Goal: Information Seeking & Learning: Learn about a topic

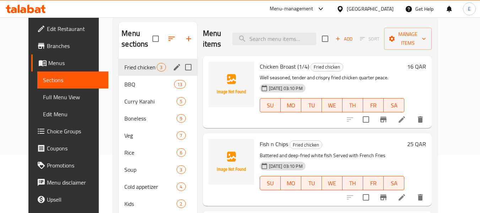
scroll to position [71, 0]
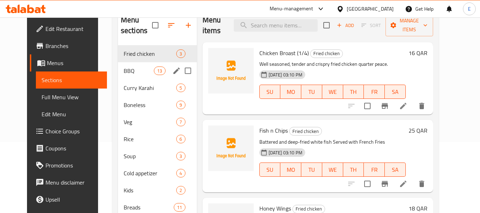
click at [155, 81] on div "Curry Karahi 5" at bounding box center [157, 87] width 79 height 17
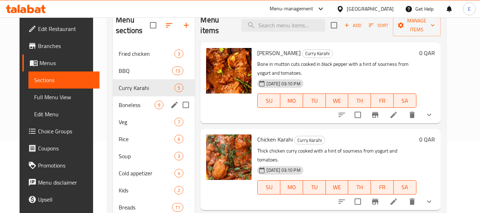
click at [132, 109] on span "Boneless" at bounding box center [137, 104] width 36 height 9
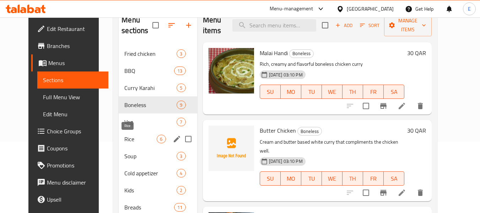
click at [130, 143] on div "Rice 6" at bounding box center [158, 138] width 78 height 17
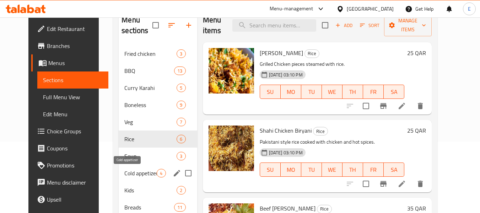
click at [129, 173] on span "Cold appetizer" at bounding box center [140, 173] width 32 height 9
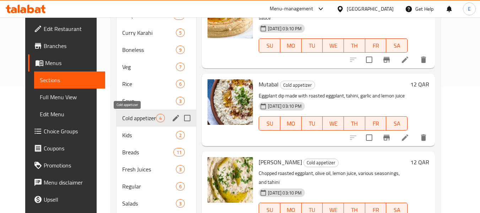
scroll to position [142, 0]
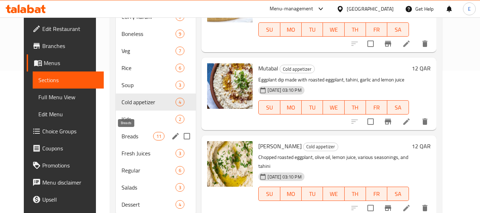
click at [133, 133] on span "Breads" at bounding box center [137, 136] width 32 height 9
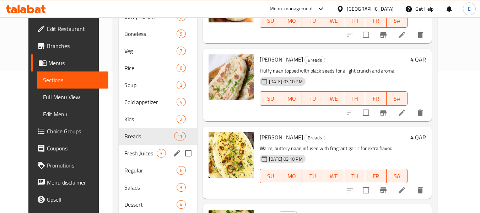
click at [135, 152] on span "Fresh Juices" at bounding box center [140, 153] width 32 height 9
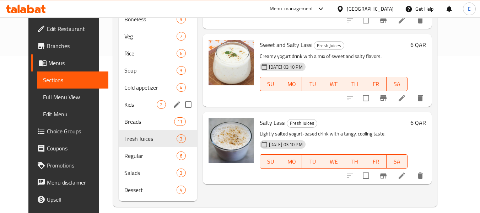
scroll to position [165, 0]
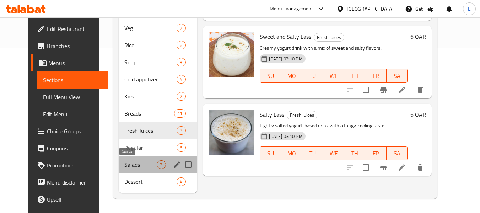
click at [124, 167] on span "Salads" at bounding box center [140, 164] width 32 height 9
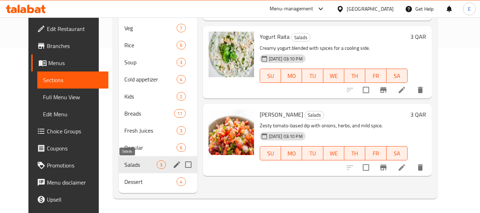
click at [130, 181] on span "Dessert" at bounding box center [150, 181] width 52 height 9
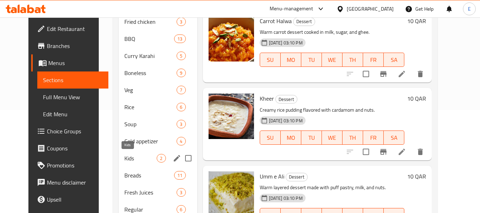
scroll to position [94, 0]
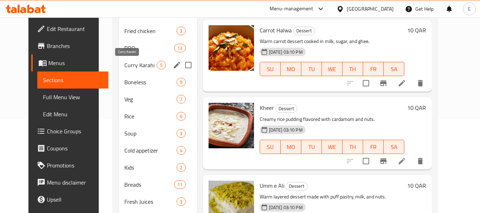
click at [124, 66] on span "Curry Karahi" at bounding box center [140, 65] width 32 height 9
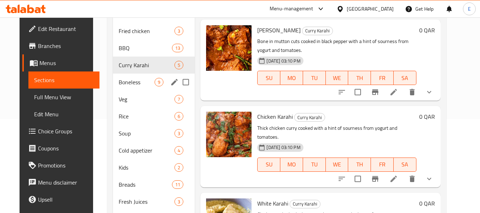
click at [121, 80] on span "Boneless" at bounding box center [137, 82] width 36 height 9
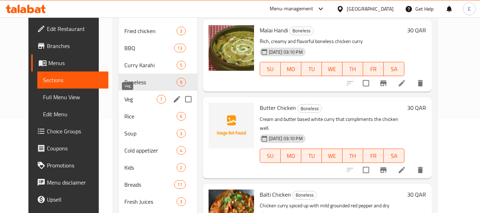
click at [119, 104] on div "Veg 7" at bounding box center [158, 99] width 78 height 17
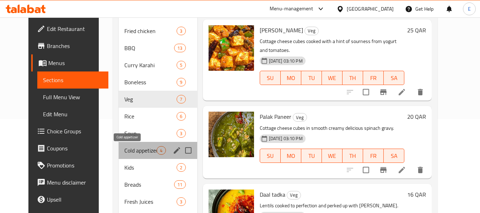
click at [127, 146] on span "Cold appetizer" at bounding box center [140, 150] width 32 height 9
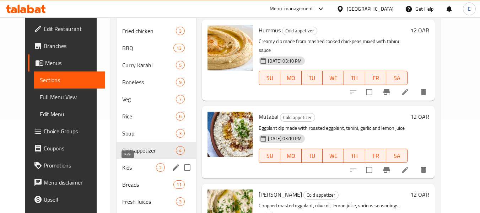
click at [125, 166] on span "Kids" at bounding box center [139, 167] width 34 height 9
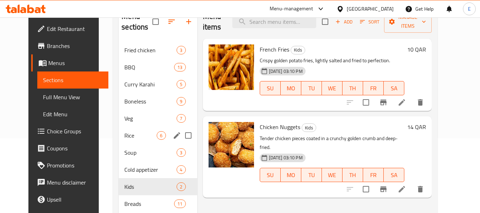
scroll to position [58, 0]
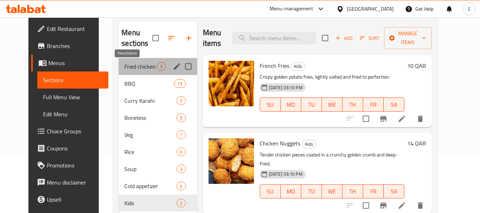
click at [124, 66] on span "Fried chicken" at bounding box center [140, 66] width 32 height 9
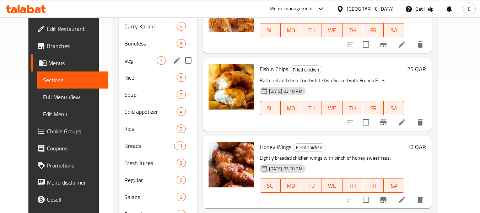
scroll to position [94, 0]
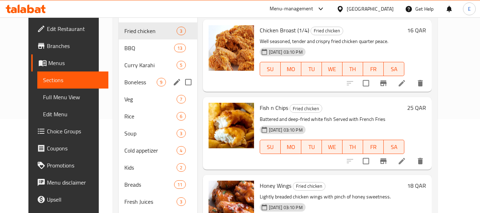
click at [124, 83] on span "Boneless" at bounding box center [140, 82] width 32 height 9
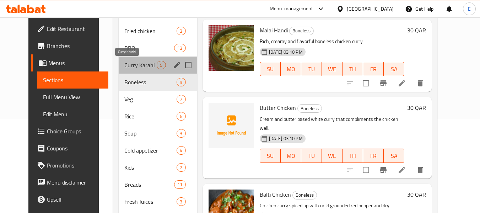
click at [124, 62] on span "Curry Karahi" at bounding box center [140, 65] width 32 height 9
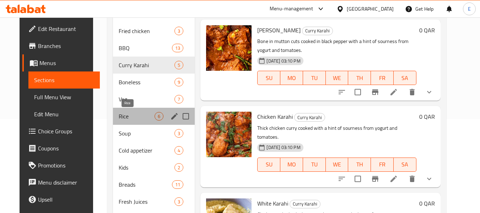
click at [122, 114] on span "Rice" at bounding box center [137, 116] width 36 height 9
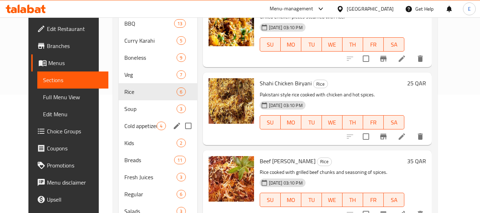
scroll to position [129, 0]
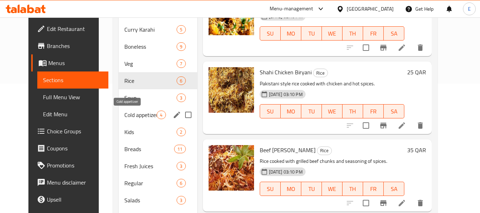
click at [124, 114] on span "Cold appetizer" at bounding box center [140, 114] width 32 height 9
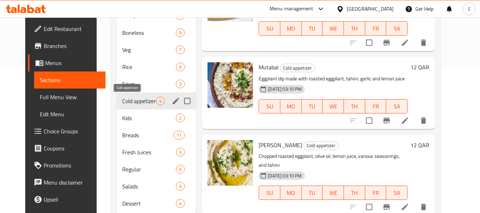
scroll to position [165, 0]
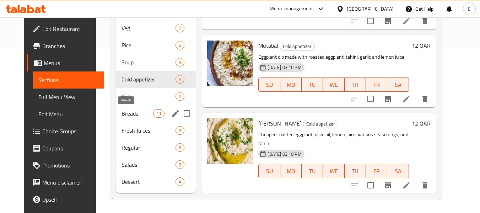
click at [123, 115] on span "Breads" at bounding box center [137, 113] width 32 height 9
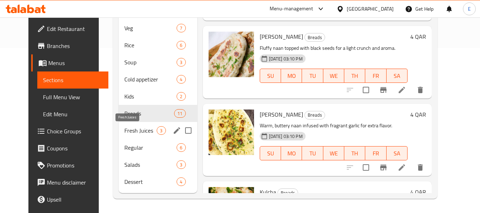
click at [127, 128] on span "Fresh Juices" at bounding box center [140, 130] width 32 height 9
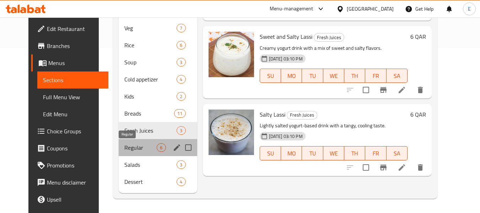
click at [124, 149] on span "Regular" at bounding box center [140, 147] width 32 height 9
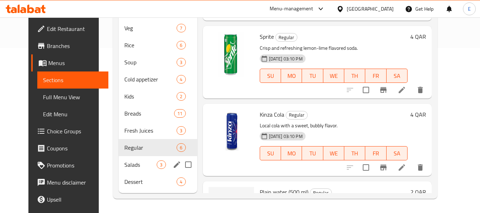
click at [120, 158] on div "Salads 3" at bounding box center [158, 164] width 78 height 17
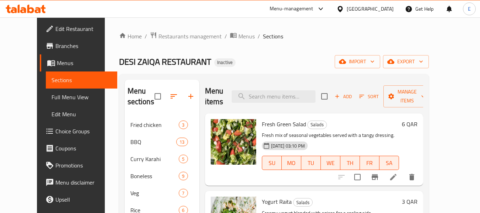
click at [51, 100] on span "Full Menu View" at bounding box center [81, 97] width 60 height 9
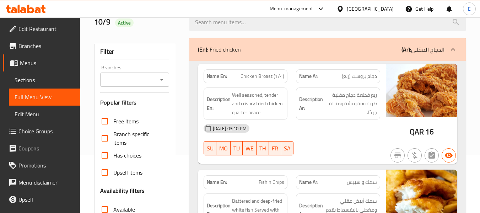
scroll to position [71, 0]
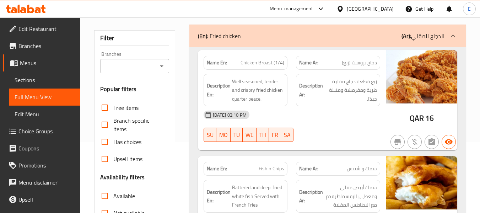
click at [350, 64] on span "دجاج بروست (ربع)" at bounding box center [358, 62] width 35 height 7
click at [282, 64] on span "Chicken Broast (1/4)" at bounding box center [262, 62] width 44 height 7
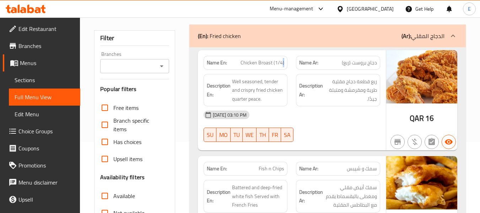
click at [282, 64] on span "Chicken Broast (1/4)" at bounding box center [262, 62] width 44 height 7
click at [338, 119] on div "[DATE] 03:10 PM" at bounding box center [291, 114] width 185 height 17
click at [342, 114] on div "[DATE] 03:10 PM" at bounding box center [291, 114] width 185 height 17
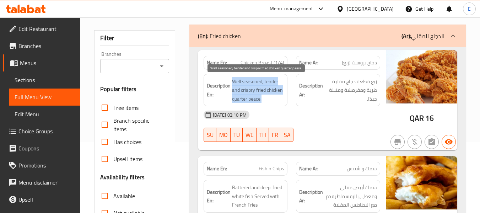
drag, startPoint x: 232, startPoint y: 78, endPoint x: 265, endPoint y: 99, distance: 39.0
click at [265, 99] on span "Well seasoned, tender and crispry fried chicken quarter peace." at bounding box center [258, 90] width 53 height 26
drag, startPoint x: 248, startPoint y: 98, endPoint x: 262, endPoint y: 99, distance: 13.9
click at [262, 99] on span "Well seasoned, tender and crispry fried chicken quarter peace." at bounding box center [258, 90] width 53 height 26
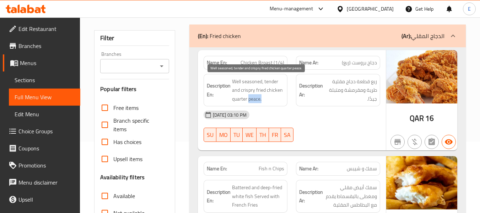
copy span "peace."
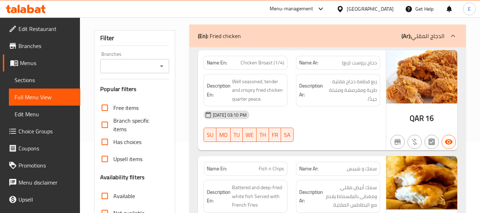
click at [357, 65] on span "دجاج بروست (ربع)" at bounding box center [358, 62] width 35 height 7
drag, startPoint x: 347, startPoint y: 95, endPoint x: 246, endPoint y: 74, distance: 103.7
click at [346, 95] on span "ربع قطعة دجاج مقلية طرية ومقرمشة ومتبلة جيدًا." at bounding box center [350, 90] width 53 height 26
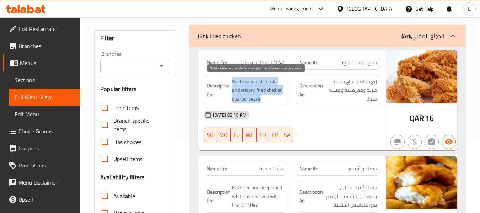
drag, startPoint x: 231, startPoint y: 76, endPoint x: 263, endPoint y: 101, distance: 41.0
click at [263, 101] on div "Description En: Well seasoned, tender and crispry fried chicken quarter peace." at bounding box center [245, 90] width 84 height 33
click at [263, 101] on span "Well seasoned, tender and crispry fried chicken quarter peace." at bounding box center [258, 90] width 53 height 26
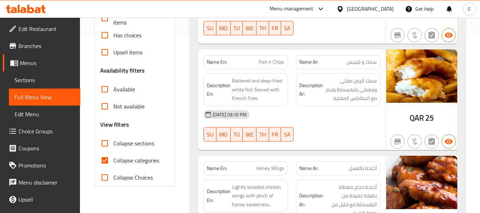
scroll to position [213, 0]
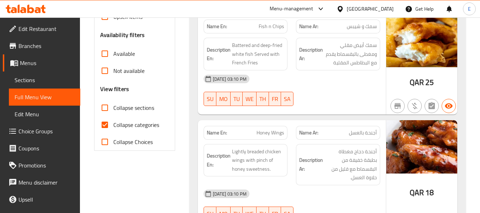
click at [270, 30] on span "Fish n Chips" at bounding box center [271, 26] width 26 height 7
click at [343, 30] on p "Name Ar: سمك و شيبس" at bounding box center [338, 26] width 78 height 7
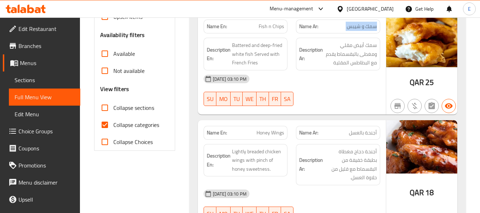
click at [343, 30] on p "Name Ar: سمك و شيبس" at bounding box center [338, 26] width 78 height 7
click at [341, 75] on div "[DATE] 03:10 PM" at bounding box center [291, 78] width 185 height 17
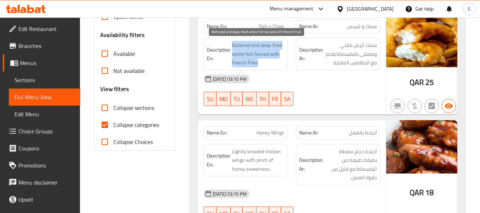
drag, startPoint x: 232, startPoint y: 44, endPoint x: 279, endPoint y: 64, distance: 51.4
click at [279, 64] on span "Battered and deep-fried white fish Served with French Fries" at bounding box center [258, 54] width 53 height 26
drag, startPoint x: 231, startPoint y: 45, endPoint x: 251, endPoint y: 45, distance: 19.5
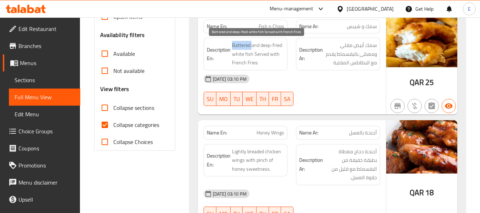
click at [251, 45] on h6 "Description En: Battered and deep-fried white fish Served with French Fries" at bounding box center [246, 54] width 78 height 26
copy span "Battered"
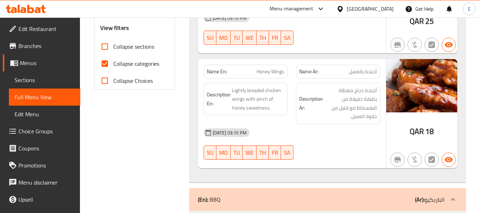
scroll to position [284, 0]
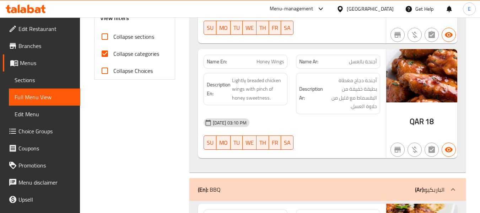
click at [411, 118] on span "QAR" at bounding box center [416, 121] width 14 height 14
click at [357, 64] on span "أجنحة بالعسل" at bounding box center [363, 61] width 28 height 7
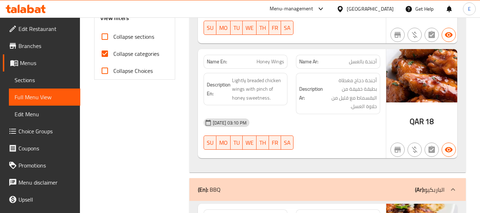
click at [295, 67] on div "Name Ar: أجنحة بالعسل" at bounding box center [337, 61] width 93 height 22
click at [272, 63] on span "Honey Wings" at bounding box center [270, 61] width 28 height 7
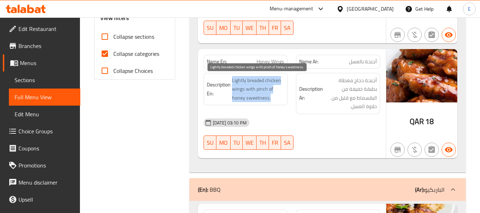
drag, startPoint x: 229, startPoint y: 75, endPoint x: 277, endPoint y: 95, distance: 52.0
click at [277, 95] on div "Description En: Lightly breaded chicken wings with pinch of honey sweetness." at bounding box center [245, 89] width 84 height 33
click at [277, 95] on span "Lightly breaded chicken wings with pinch of honey sweetness." at bounding box center [258, 89] width 53 height 26
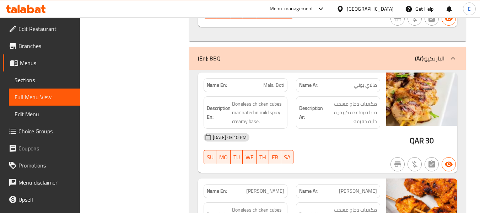
scroll to position [426, 0]
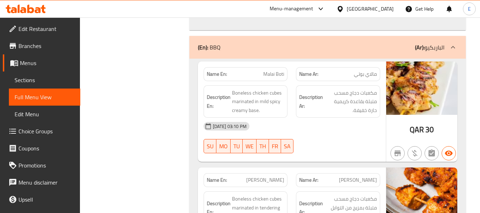
click at [363, 70] on span "مالاي بوتي" at bounding box center [365, 73] width 23 height 7
click at [275, 70] on span "Malai Boti" at bounding box center [273, 73] width 21 height 7
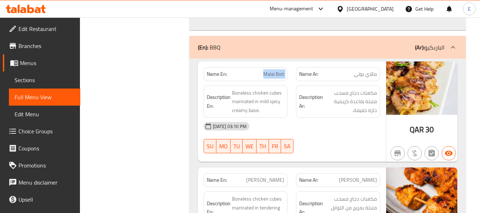
click at [275, 70] on span "Malai Boti" at bounding box center [273, 73] width 21 height 7
click at [341, 117] on div "[DATE] 03:10 PM" at bounding box center [291, 125] width 185 height 17
click at [369, 117] on div "[DATE] 03:10 PM" at bounding box center [291, 125] width 185 height 17
click at [369, 70] on span "مالاي بوتي" at bounding box center [365, 73] width 23 height 7
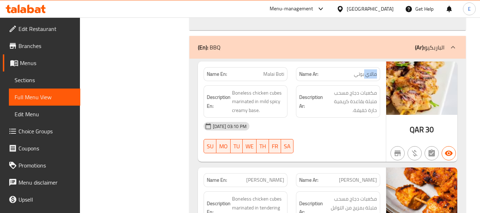
click at [369, 70] on span "مالاي بوتي" at bounding box center [365, 73] width 23 height 7
click at [275, 70] on span "Malai Boti" at bounding box center [273, 73] width 21 height 7
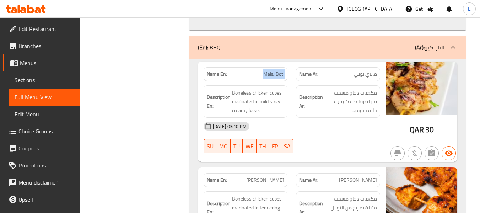
click at [275, 70] on span "Malai Boti" at bounding box center [273, 73] width 21 height 7
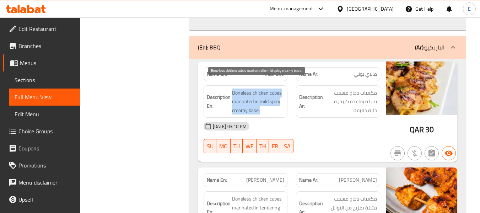
drag, startPoint x: 231, startPoint y: 81, endPoint x: 277, endPoint y: 100, distance: 49.3
click at [277, 100] on span "Boneless chicken cubes marinated in mild spicy creamy base." at bounding box center [258, 101] width 53 height 26
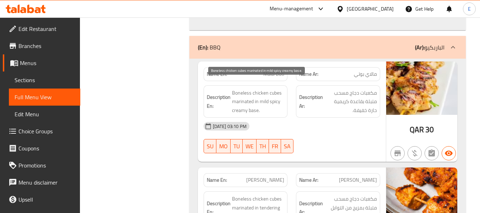
click at [277, 100] on span "Boneless chicken cubes marinated in mild spicy creamy base." at bounding box center [258, 101] width 53 height 26
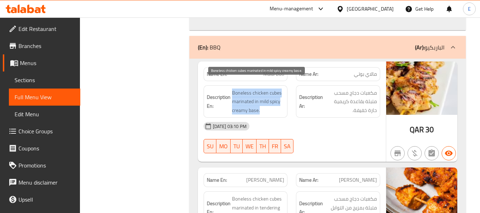
click at [277, 100] on span "Boneless chicken cubes marinated in mild spicy creamy base." at bounding box center [258, 101] width 53 height 26
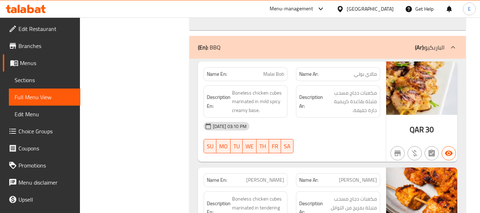
click at [334, 119] on div "[DATE] 03:10 PM" at bounding box center [291, 125] width 185 height 17
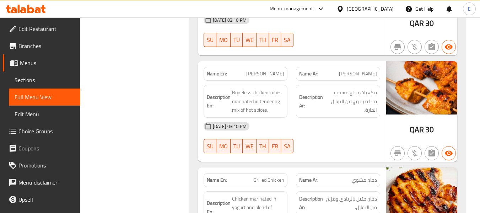
scroll to position [532, 0]
click at [278, 70] on span "[PERSON_NAME]" at bounding box center [265, 73] width 38 height 7
click at [370, 70] on span "[PERSON_NAME]" at bounding box center [358, 73] width 38 height 7
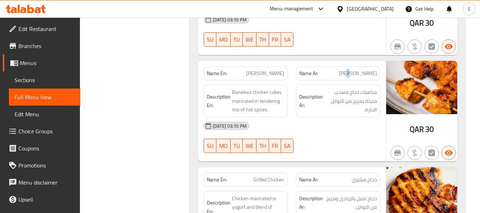
click at [370, 70] on span "[PERSON_NAME]" at bounding box center [358, 73] width 38 height 7
click at [327, 104] on span "مكعبات دجاج مسحب متبلة بمزيج من التوابل الحارة." at bounding box center [350, 101] width 53 height 26
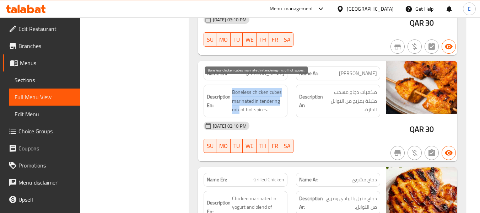
drag, startPoint x: 229, startPoint y: 79, endPoint x: 239, endPoint y: 103, distance: 25.4
click at [239, 103] on h6 "Description En: Boneless chicken cubes marinated in tendering mix of hot spices." at bounding box center [246, 101] width 78 height 26
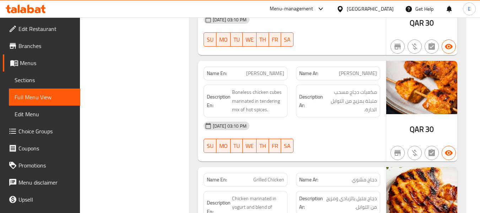
click at [273, 69] on div "Name En: [PERSON_NAME]" at bounding box center [245, 73] width 84 height 14
copy span "[PERSON_NAME]"
click at [324, 125] on div "[DATE] 03:10 PM" at bounding box center [291, 125] width 185 height 17
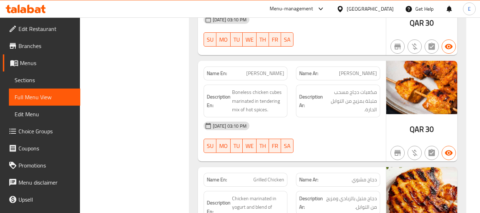
click at [324, 125] on div "[DATE] 03:10 PM" at bounding box center [291, 125] width 185 height 17
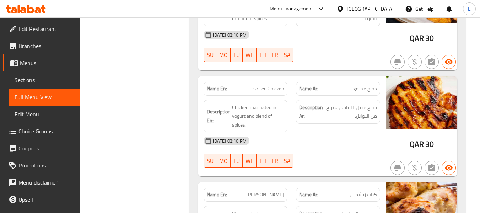
scroll to position [639, 0]
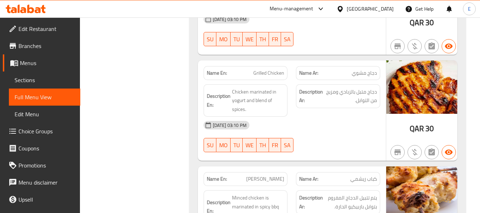
click at [278, 69] on span "Grilled Chicken" at bounding box center [268, 72] width 31 height 7
click at [362, 69] on span "دجاج مشوي" at bounding box center [363, 72] width 25 height 7
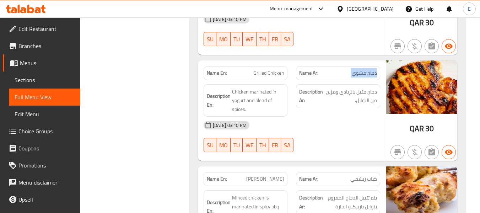
click at [362, 69] on span "دجاج مشوي" at bounding box center [363, 72] width 25 height 7
click at [312, 116] on div "[DATE] 03:10 PM" at bounding box center [291, 124] width 185 height 17
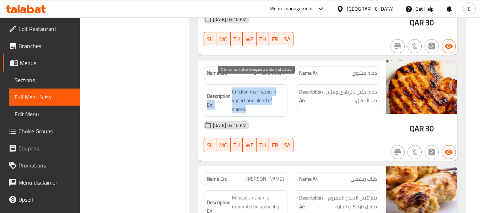
drag, startPoint x: 230, startPoint y: 84, endPoint x: 275, endPoint y: 100, distance: 47.7
click at [275, 100] on h6 "Description En: Chicken marinated in yogurt and blend of spices." at bounding box center [246, 100] width 78 height 26
click at [275, 100] on span "Chicken marinated in yogurt and blend of spices." at bounding box center [258, 100] width 53 height 26
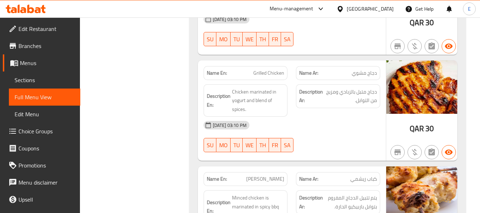
click at [332, 121] on div "[DATE] 03:10 PM" at bounding box center [291, 124] width 185 height 17
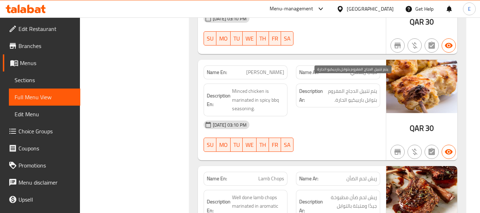
scroll to position [781, 0]
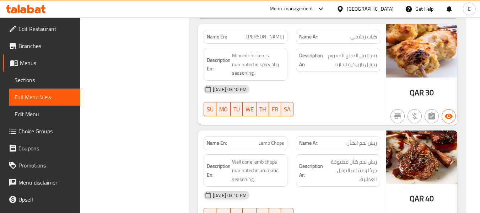
click at [416, 86] on span "QAR" at bounding box center [416, 93] width 14 height 14
click at [326, 95] on div "[DATE] 03:10 PM SU MO TU WE TH FR SA" at bounding box center [291, 101] width 185 height 40
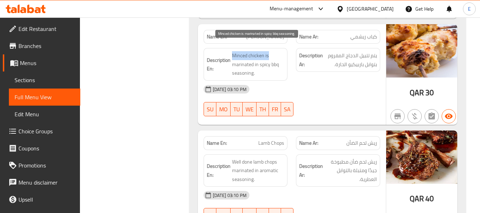
drag, startPoint x: 231, startPoint y: 44, endPoint x: 274, endPoint y: 43, distance: 42.6
click at [274, 51] on h6 "Description En: Minced chicken is marinated in spicy bbq seasoning." at bounding box center [246, 64] width 78 height 26
click at [274, 51] on span "Minced chicken is marinated in spicy bbq seasoning." at bounding box center [258, 64] width 53 height 26
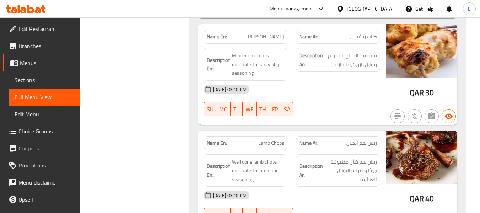
click at [321, 87] on div "[DATE] 03:10 PM" at bounding box center [291, 89] width 185 height 17
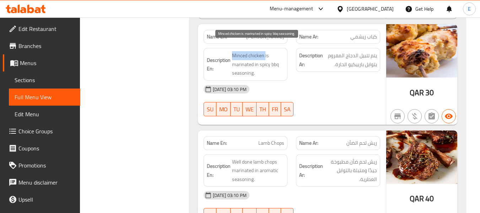
drag, startPoint x: 231, startPoint y: 42, endPoint x: 265, endPoint y: 42, distance: 33.7
click at [265, 48] on div "Description En: Minced chicken is marinated in spicy bbq seasoning." at bounding box center [245, 64] width 84 height 33
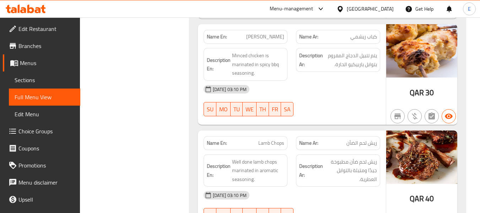
click at [333, 87] on div "[DATE] 03:10 PM" at bounding box center [291, 89] width 185 height 17
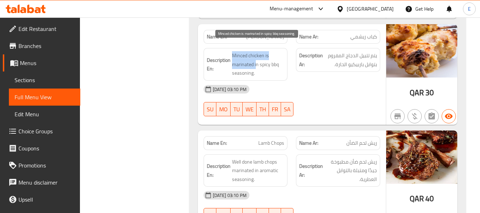
drag, startPoint x: 231, startPoint y: 43, endPoint x: 255, endPoint y: 54, distance: 25.9
click at [255, 54] on span "Minced chicken is marinated in spicy bbq seasoning." at bounding box center [258, 64] width 53 height 26
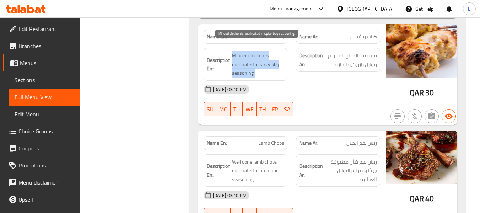
click at [236, 51] on span "Minced chicken is marinated in spicy bbq seasoning." at bounding box center [258, 64] width 53 height 26
drag, startPoint x: 229, startPoint y: 43, endPoint x: 273, endPoint y: 62, distance: 48.7
click at [273, 62] on h6 "Description En: Minced chicken is marinated in spicy bbq seasoning." at bounding box center [246, 64] width 78 height 26
click at [273, 62] on span "Minced chicken is marinated in spicy bbq seasoning." at bounding box center [258, 64] width 53 height 26
click at [366, 83] on div "[DATE] 03:10 PM" at bounding box center [291, 89] width 185 height 17
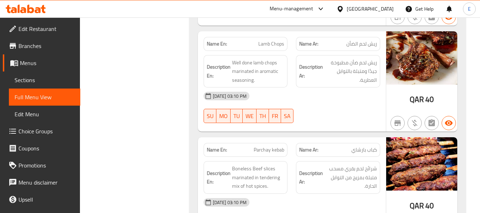
scroll to position [887, 0]
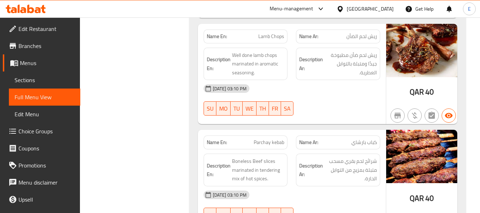
click at [279, 33] on span "Lamb Chops" at bounding box center [271, 36] width 26 height 7
click at [350, 33] on span "ريش لحم الضأن" at bounding box center [361, 36] width 31 height 7
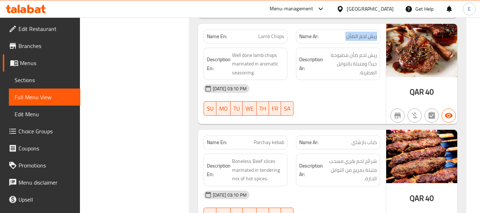
click at [350, 33] on span "ريش لحم الضأن" at bounding box center [361, 36] width 31 height 7
click at [343, 80] on div "[DATE] 03:10 PM" at bounding box center [291, 88] width 185 height 17
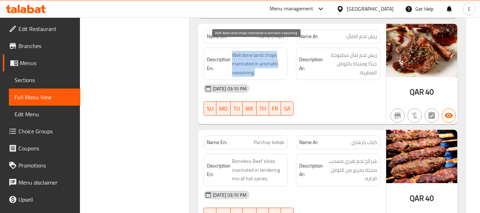
drag, startPoint x: 231, startPoint y: 41, endPoint x: 279, endPoint y: 63, distance: 52.7
click at [279, 63] on div "Description En: Well done lamb chops marinated in aromatic seasoning." at bounding box center [245, 64] width 84 height 33
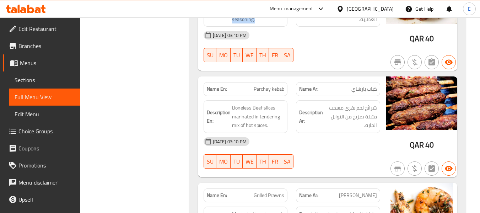
scroll to position [994, 0]
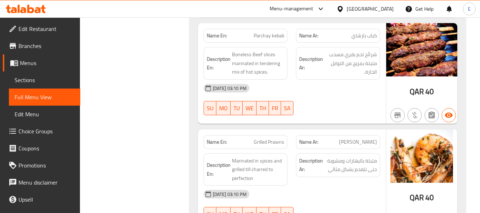
click at [273, 32] on span "Parchay kebab" at bounding box center [268, 35] width 31 height 7
click at [378, 24] on div "Name Ar: [PERSON_NAME]" at bounding box center [337, 35] width 93 height 22
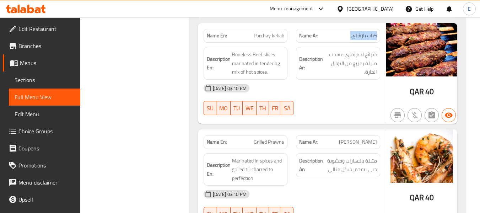
click at [378, 24] on div "Name Ar: [PERSON_NAME]" at bounding box center [337, 35] width 93 height 22
click at [255, 32] on span "Parchay kebab" at bounding box center [268, 35] width 31 height 7
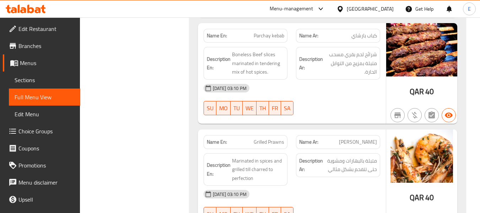
click at [334, 92] on div "[DATE] 03:10 PM SU MO TU WE TH FR SA" at bounding box center [291, 100] width 185 height 40
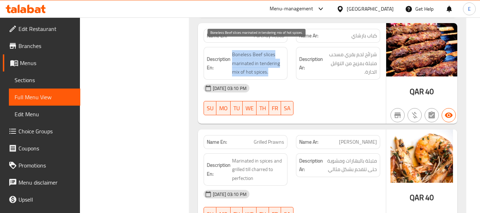
drag, startPoint x: 230, startPoint y: 40, endPoint x: 280, endPoint y: 66, distance: 56.7
click at [280, 66] on div "Description En: Boneless Beef slices marinated in tendering mix of hot spices." at bounding box center [245, 63] width 84 height 33
click at [280, 66] on span "Boneless Beef slices marinated in tendering mix of hot spices." at bounding box center [258, 63] width 53 height 26
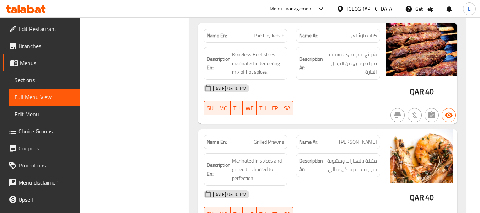
click at [275, 32] on span "Parchay kebab" at bounding box center [268, 35] width 31 height 7
copy span "Parchay kebab"
click at [354, 58] on span "شرائح لحم بقري مسحب متبلة بمزيج من التوابل الحارة." at bounding box center [350, 63] width 53 height 26
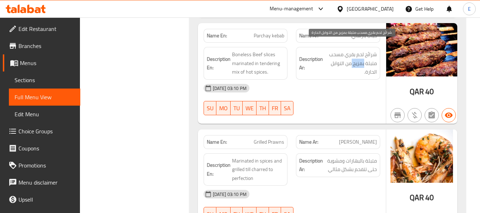
click at [354, 58] on span "شرائح لحم بقري مسحب متبلة بمزيج من التوابل الحارة." at bounding box center [350, 63] width 53 height 26
click at [349, 84] on div "[DATE] 03:10 PM" at bounding box center [291, 88] width 185 height 17
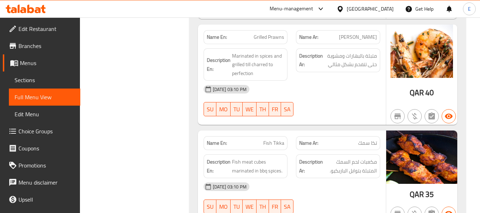
scroll to position [1100, 0]
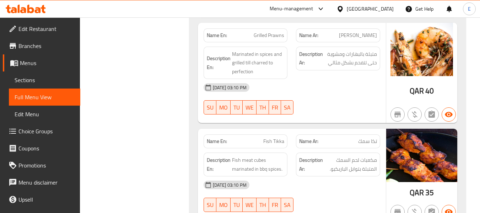
click at [344, 99] on div "[DATE] 03:10 PM SU MO TU WE TH FR SA" at bounding box center [291, 99] width 185 height 40
click at [275, 32] on span "Grilled Prawns" at bounding box center [268, 35] width 31 height 7
click at [359, 32] on span "[PERSON_NAME]" at bounding box center [358, 35] width 38 height 7
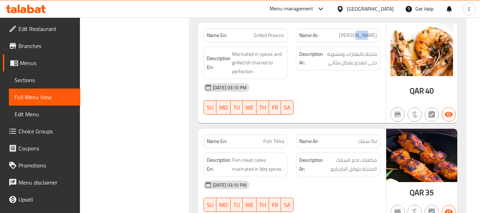
click at [359, 32] on span "[PERSON_NAME]" at bounding box center [358, 35] width 38 height 7
click at [338, 80] on div "[DATE] 03:10 PM" at bounding box center [291, 87] width 185 height 17
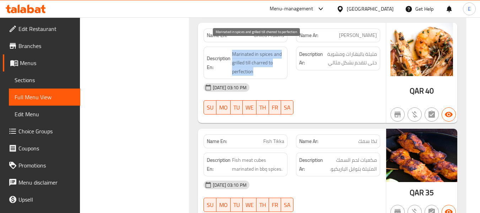
drag, startPoint x: 234, startPoint y: 42, endPoint x: 280, endPoint y: 60, distance: 49.7
click at [280, 60] on h6 "Description En: Marinated in spices and grilled till charred to perfection" at bounding box center [246, 63] width 78 height 26
click at [280, 60] on span "Marinated in spices and grilled till charred to perfection" at bounding box center [258, 63] width 53 height 26
click at [362, 79] on div "[DATE] 03:10 PM" at bounding box center [291, 87] width 185 height 17
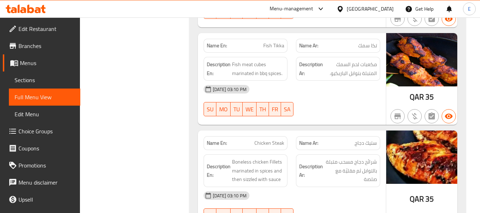
scroll to position [1207, 0]
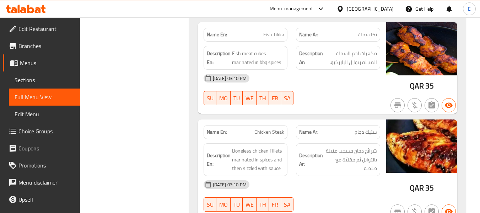
click at [366, 31] on span "تكا سمك" at bounding box center [367, 34] width 19 height 7
click at [350, 85] on div "[DATE] 03:10 PM SU MO TU WE TH FR SA" at bounding box center [291, 90] width 185 height 40
drag, startPoint x: 232, startPoint y: 42, endPoint x: 285, endPoint y: 51, distance: 54.5
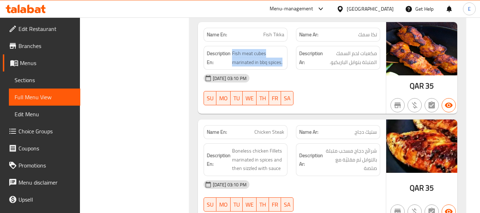
click at [285, 51] on div "Description En: Fish meat cubes marinated in bbq spices." at bounding box center [245, 58] width 84 height 24
click at [336, 78] on div "[DATE] 03:10 PM" at bounding box center [291, 78] width 185 height 17
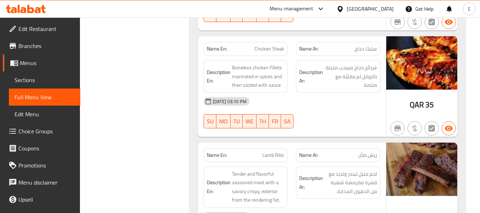
scroll to position [1278, 0]
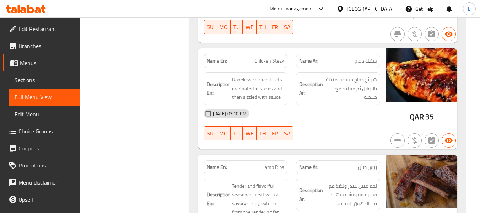
click at [382, 54] on div "Name Ar: ستيك دجاج" at bounding box center [337, 61] width 93 height 22
click at [261, 57] on span "Chicken Steak" at bounding box center [269, 60] width 30 height 7
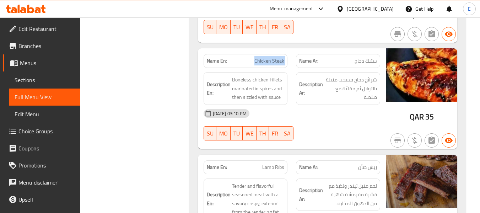
click at [261, 57] on span "Chicken Steak" at bounding box center [269, 60] width 30 height 7
click at [333, 108] on div "[DATE] 03:10 PM" at bounding box center [291, 113] width 185 height 17
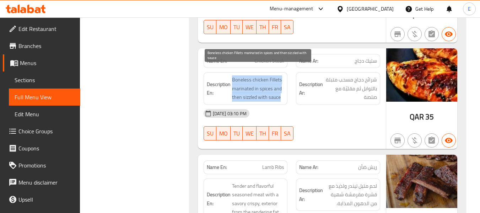
drag, startPoint x: 230, startPoint y: 69, endPoint x: 282, endPoint y: 87, distance: 54.8
click at [282, 87] on h6 "Description En: Boneless chicken Fillets marinated in spices and then sizzled w…" at bounding box center [246, 88] width 78 height 26
click at [282, 87] on span "Boneless chicken Fillets marinated in spices and then sizzled with sauce" at bounding box center [258, 88] width 53 height 26
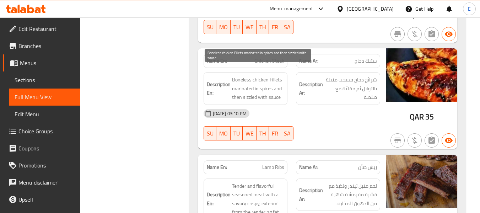
click at [282, 87] on span "Boneless chicken Fillets marinated in spices and then sizzled with sauce" at bounding box center [258, 88] width 53 height 26
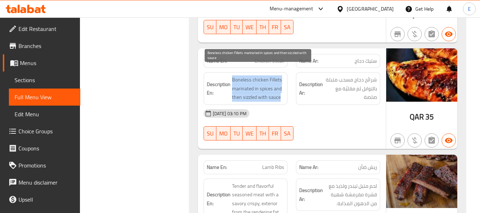
click at [282, 87] on span "Boneless chicken Fillets marinated in spices and then sizzled with sauce" at bounding box center [258, 88] width 53 height 26
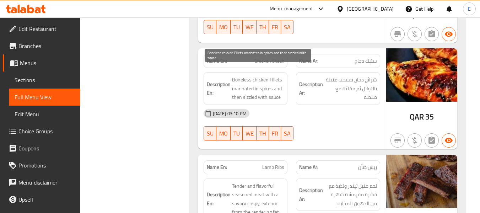
click at [325, 110] on div "[DATE] 03:10 PM" at bounding box center [291, 113] width 185 height 17
drag, startPoint x: 242, startPoint y: 87, endPoint x: 266, endPoint y: 88, distance: 23.4
click at [266, 88] on span "Boneless chicken Fillets marinated in spices and then sizzled with sauce" at bounding box center [258, 88] width 53 height 26
copy span "sizzled with"
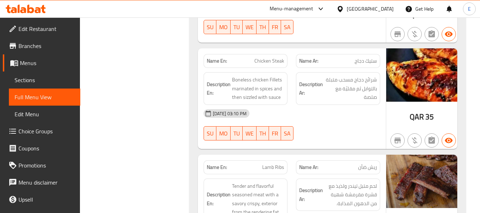
click at [270, 89] on span "Boneless chicken Fillets marinated in spices and then sizzled with sauce" at bounding box center [258, 88] width 53 height 26
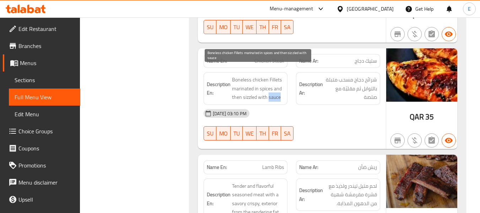
click at [270, 89] on span "Boneless chicken Fillets marinated in spices and then sizzled with sauce" at bounding box center [258, 88] width 53 height 26
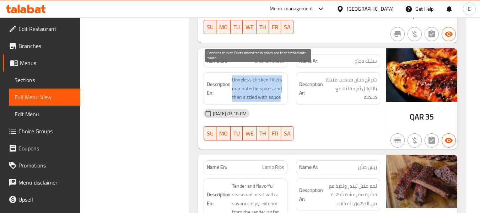
click at [270, 89] on span "Boneless chicken Fillets marinated in spices and then sizzled with sauce" at bounding box center [258, 88] width 53 height 26
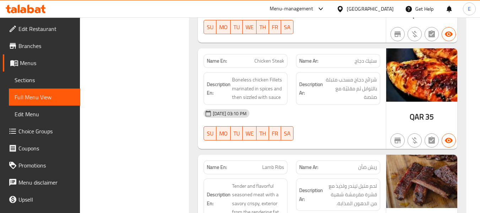
click at [262, 57] on span "Chicken Steak" at bounding box center [269, 60] width 30 height 7
copy span "Chicken Steak"
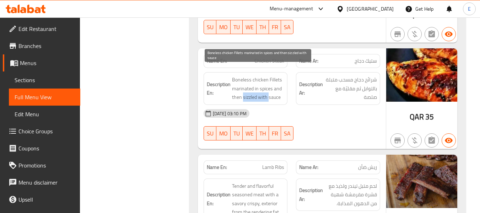
drag, startPoint x: 242, startPoint y: 88, endPoint x: 268, endPoint y: 90, distance: 25.9
click at [268, 90] on span "Boneless chicken Fillets marinated in spices and then sizzled with sauce" at bounding box center [258, 88] width 53 height 26
copy span "sizzled with"
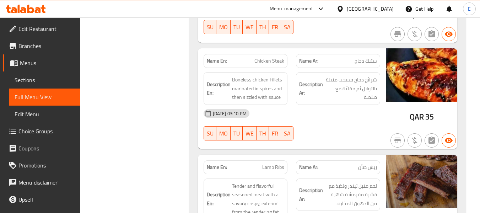
click at [357, 105] on div "[DATE] 03:10 PM" at bounding box center [291, 113] width 185 height 17
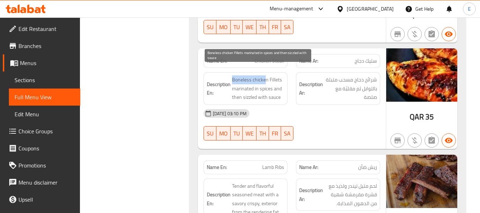
drag, startPoint x: 232, startPoint y: 69, endPoint x: 263, endPoint y: 70, distance: 31.6
click at [263, 75] on span "Boneless chicken Fillets marinated in spices and then sizzled with sauce" at bounding box center [258, 88] width 53 height 26
click at [273, 75] on span "Boneless chicken Fillets marinated in spices and then sizzled with sauce" at bounding box center [258, 88] width 53 height 26
copy span "Fillets"
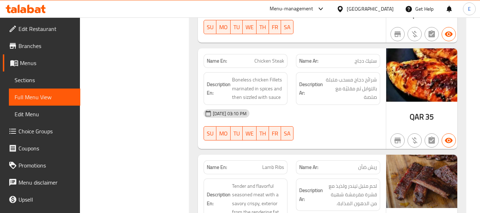
click at [328, 108] on div "[DATE] 03:10 PM" at bounding box center [291, 113] width 185 height 17
drag, startPoint x: 328, startPoint y: 108, endPoint x: 318, endPoint y: 99, distance: 13.3
click at [328, 108] on div "[DATE] 03:10 PM" at bounding box center [291, 113] width 185 height 17
click at [278, 57] on span "Chicken Steak" at bounding box center [269, 60] width 30 height 7
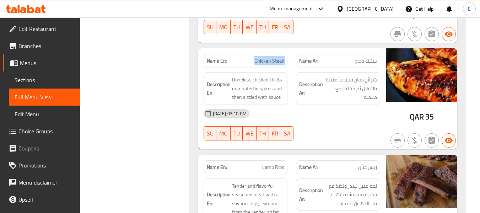
click at [278, 57] on span "Chicken Steak" at bounding box center [269, 60] width 30 height 7
click at [373, 57] on span "ستيك دجاج" at bounding box center [365, 60] width 22 height 7
click at [355, 136] on div at bounding box center [337, 140] width 93 height 9
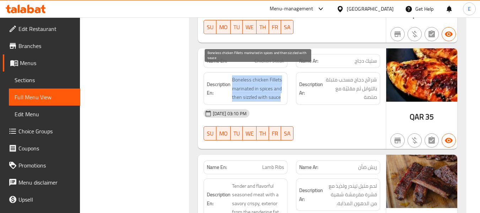
drag, startPoint x: 231, startPoint y: 65, endPoint x: 280, endPoint y: 87, distance: 54.0
click at [280, 87] on div "Description En: Boneless chicken Fillets marinated in spices and then sizzled w…" at bounding box center [245, 88] width 84 height 33
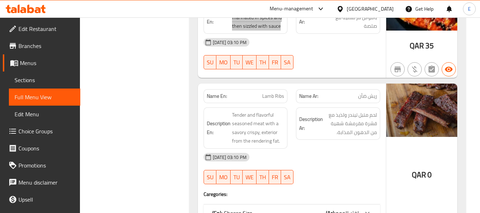
scroll to position [1384, 0]
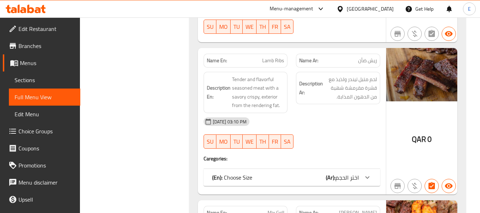
click at [306, 173] on div "(En): Choose Size (Ar): اختر الحجم" at bounding box center [285, 177] width 147 height 9
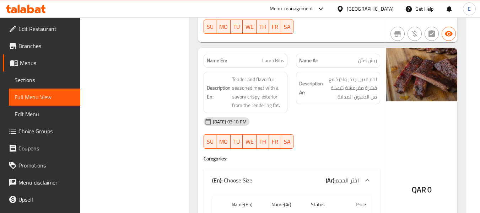
click at [252, 56] on div "Name En: Lamb Ribs" at bounding box center [245, 61] width 84 height 14
click at [253, 56] on div "Name En: Lamb Ribs" at bounding box center [245, 61] width 84 height 14
click at [374, 57] on span "ريش ضأن" at bounding box center [367, 60] width 19 height 7
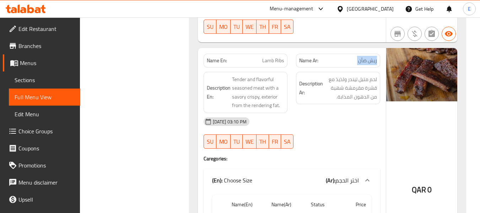
click at [374, 57] on span "ريش ضأن" at bounding box center [367, 60] width 19 height 7
click at [368, 113] on div "[DATE] 03:10 PM" at bounding box center [291, 121] width 185 height 17
click at [367, 115] on div "[DATE] 03:10 PM" at bounding box center [291, 121] width 185 height 17
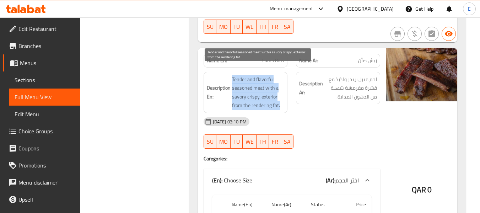
drag, startPoint x: 231, startPoint y: 71, endPoint x: 281, endPoint y: 95, distance: 55.3
click at [281, 95] on span "Tender and flavorful seasoned meat with a savory crispy, exterior from the rend…" at bounding box center [258, 92] width 53 height 35
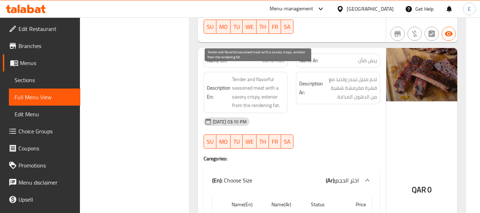
click at [281, 95] on span "Tender and flavorful seasoned meat with a savory crispy, exterior from the rend…" at bounding box center [258, 92] width 53 height 35
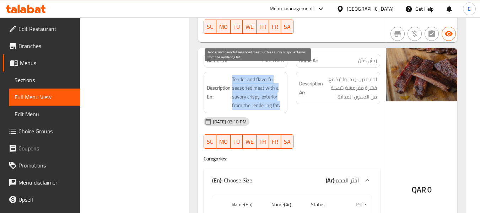
click at [281, 95] on span "Tender and flavorful seasoned meat with a savory crispy, exterior from the rend…" at bounding box center [258, 92] width 53 height 35
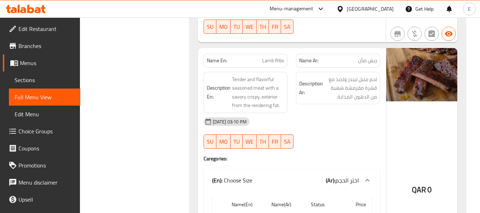
click at [283, 113] on div "[DATE] 03:10 PM" at bounding box center [291, 121] width 185 height 17
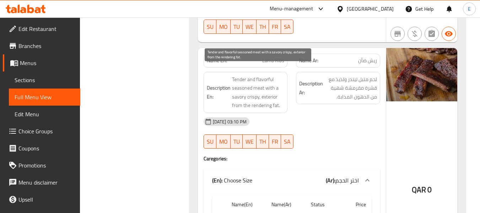
click at [236, 89] on span "Tender and flavorful seasoned meat with a savory crispy, exterior from the rend…" at bounding box center [258, 92] width 53 height 35
copy span "savory"
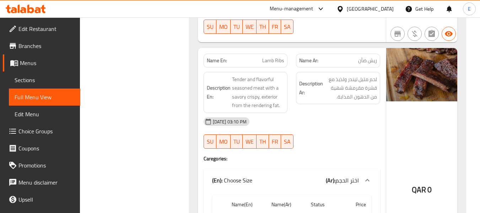
click at [335, 121] on div "[DATE] 03:10 PM" at bounding box center [291, 121] width 185 height 17
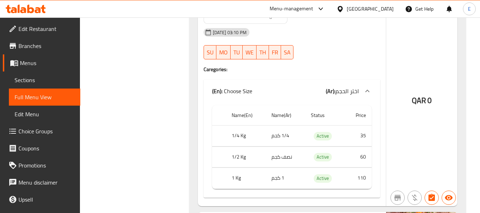
scroll to position [1491, 0]
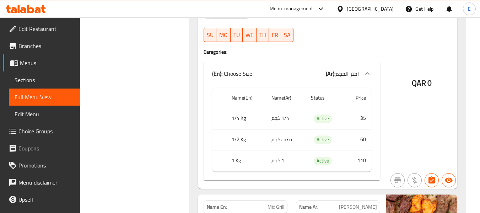
click at [289, 114] on td "1/4 كجم" at bounding box center [284, 118] width 39 height 21
click at [239, 113] on th "1/4 Kg" at bounding box center [246, 118] width 40 height 21
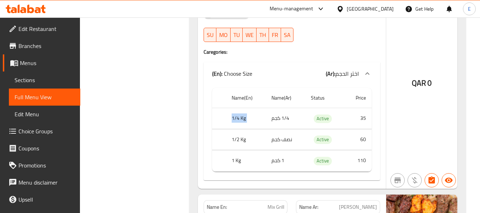
click at [239, 113] on th "1/4 Kg" at bounding box center [246, 118] width 40 height 21
click at [282, 130] on td "نصف كجم" at bounding box center [284, 139] width 39 height 21
click at [239, 129] on th "1/2 Kg" at bounding box center [246, 139] width 40 height 21
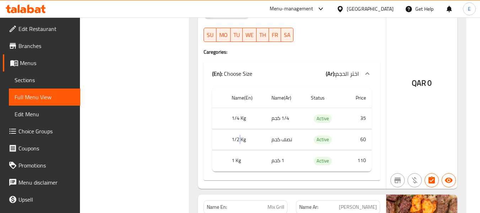
click at [239, 129] on th "1/2 Kg" at bounding box center [246, 139] width 40 height 21
click at [280, 150] on td "1 كجم" at bounding box center [284, 160] width 39 height 21
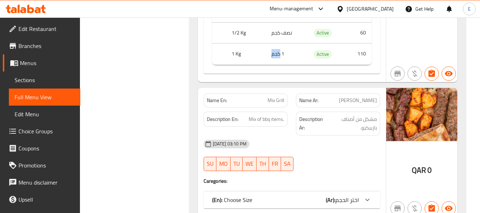
scroll to position [1633, 0]
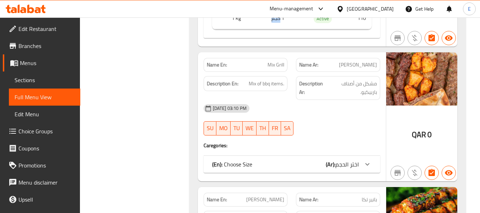
click at [303, 160] on div "(En): Choose Size (Ar): اختر الحجم" at bounding box center [285, 164] width 147 height 9
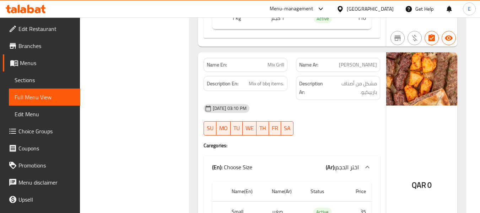
click at [366, 61] on span "[PERSON_NAME]" at bounding box center [358, 64] width 38 height 7
click at [278, 61] on span "Mix Grill" at bounding box center [275, 64] width 17 height 7
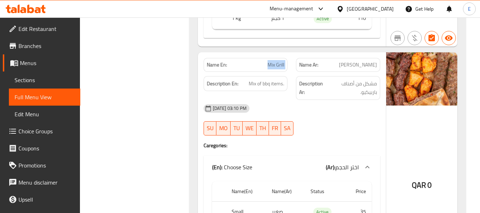
click at [278, 61] on span "Mix Grill" at bounding box center [275, 64] width 17 height 7
click at [361, 115] on div "[DATE] 03:10 PM SU MO TU WE TH FR SA" at bounding box center [291, 120] width 185 height 40
click at [276, 79] on span "Mix of bbq items." at bounding box center [265, 83] width 35 height 9
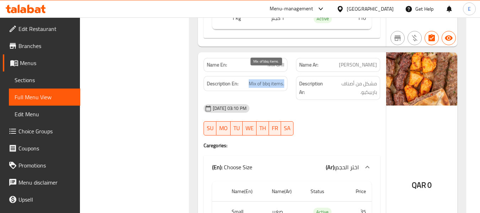
click at [276, 79] on span "Mix of bbq items." at bounding box center [265, 83] width 35 height 9
click at [379, 78] on div "Description Ar: مشكل من أصناف باربيكيو." at bounding box center [338, 88] width 84 height 24
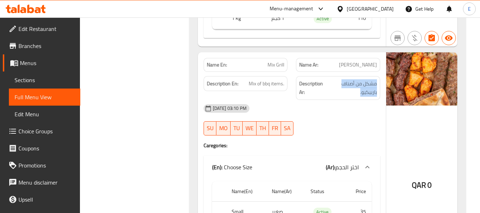
click at [379, 78] on div "Description Ar: مشكل من أصناف باربيكيو." at bounding box center [338, 88] width 84 height 24
click at [339, 105] on div "[DATE] 03:10 PM" at bounding box center [291, 108] width 185 height 17
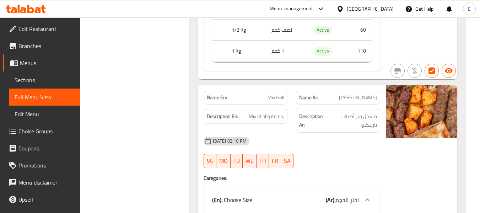
scroll to position [1597, 0]
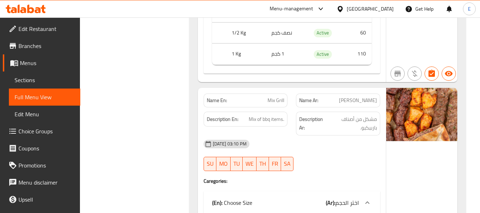
click at [275, 97] on span "Mix Grill" at bounding box center [275, 100] width 17 height 7
copy span "Mix Grill"
click at [373, 97] on span "[PERSON_NAME]" at bounding box center [358, 100] width 38 height 7
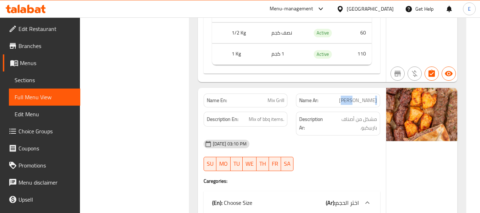
click at [373, 97] on span "[PERSON_NAME]" at bounding box center [358, 100] width 38 height 7
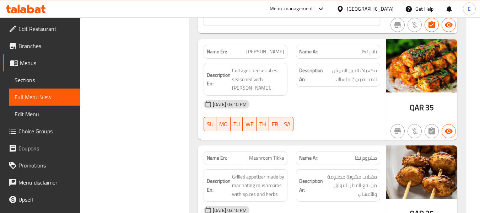
scroll to position [1881, 0]
click at [271, 48] on span "[PERSON_NAME]" at bounding box center [265, 51] width 38 height 7
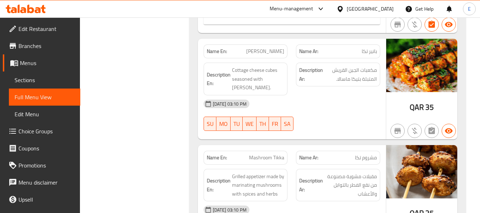
click at [365, 48] on span "بانير تكا" at bounding box center [368, 51] width 15 height 7
click at [354, 110] on div "[DATE] 03:10 PM SU MO TU WE TH FR SA" at bounding box center [291, 115] width 185 height 40
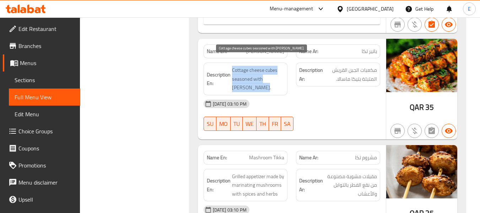
drag, startPoint x: 231, startPoint y: 60, endPoint x: 276, endPoint y: 79, distance: 48.1
click at [276, 79] on span "Cottage cheese cubes seasoned with [PERSON_NAME]." at bounding box center [258, 79] width 53 height 26
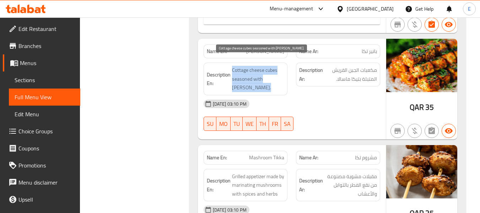
click at [276, 79] on span "Cottage cheese cubes seasoned with [PERSON_NAME]." at bounding box center [258, 79] width 53 height 26
click at [283, 81] on span "Cottage cheese cubes seasoned with [PERSON_NAME]." at bounding box center [258, 79] width 53 height 26
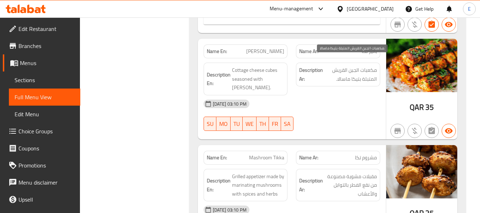
click at [373, 67] on span "مكعبات الجبن القريش المتبلة بتيكا ماسالا." at bounding box center [350, 74] width 53 height 17
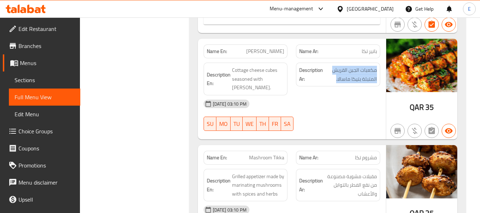
click at [344, 99] on div "[DATE] 03:10 PM" at bounding box center [291, 103] width 185 height 17
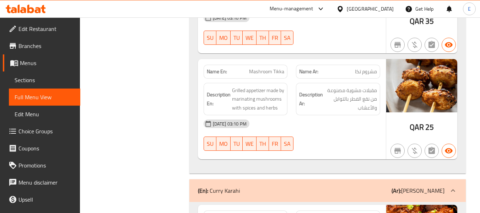
scroll to position [1988, 0]
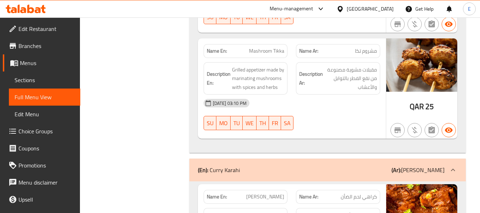
click at [429, 103] on span "25" at bounding box center [429, 106] width 9 height 14
click at [251, 47] on span "Mashroom Tikka" at bounding box center [266, 50] width 35 height 7
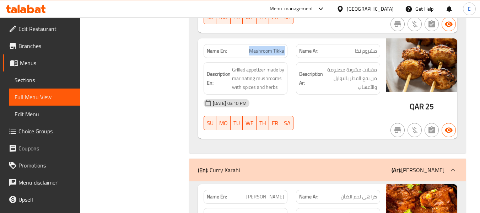
click at [251, 47] on span "Mashroom Tikka" at bounding box center [266, 50] width 35 height 7
click at [367, 47] on span "مشروم تكا" at bounding box center [366, 50] width 22 height 7
click at [343, 87] on div "Description Ar: مقبلات مشوية مصنوعة من نقع الفطر بالتوابل والأعشاب" at bounding box center [337, 78] width 93 height 41
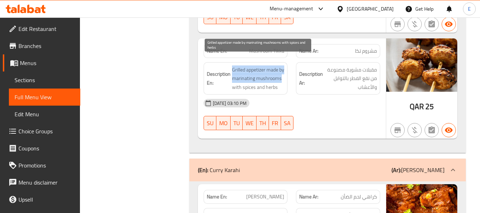
drag, startPoint x: 229, startPoint y: 60, endPoint x: 257, endPoint y: 78, distance: 33.3
click at [257, 78] on h6 "Description En: Grilled appetizer made by marinating mushrooms with spices and …" at bounding box center [246, 78] width 78 height 26
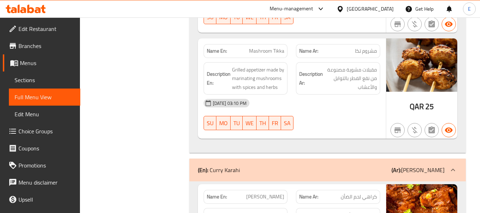
click at [344, 115] on div "[DATE] 03:10 PM SU MO TU WE TH FR SA" at bounding box center [291, 114] width 185 height 40
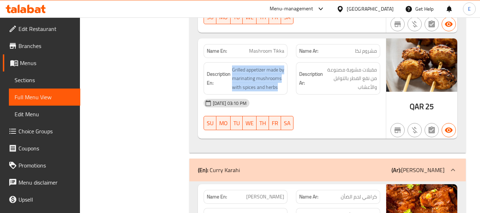
drag, startPoint x: 229, startPoint y: 60, endPoint x: 285, endPoint y: 87, distance: 61.9
click at [285, 87] on div "Description En: Grilled appetizer made by marinating mushrooms with spices and …" at bounding box center [245, 78] width 84 height 33
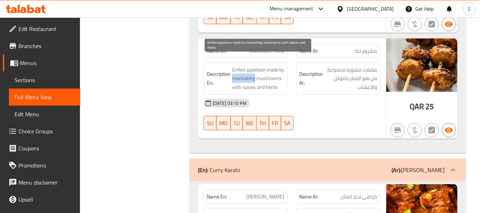
drag, startPoint x: 238, startPoint y: 70, endPoint x: 264, endPoint y: 71, distance: 25.6
click at [264, 71] on span "Grilled appetizer made by marinating mushrooms with spices and herbs" at bounding box center [258, 78] width 53 height 26
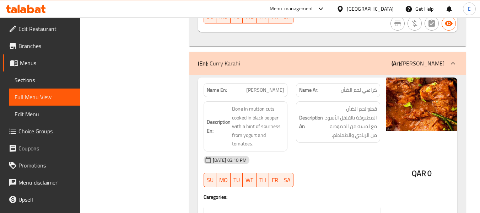
scroll to position [2130, 0]
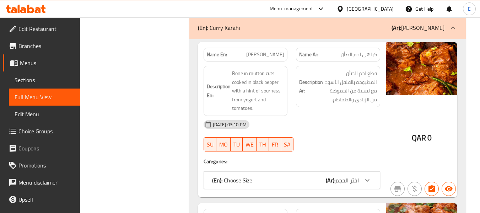
click at [289, 179] on div "(En): Choose Size (Ar): اختر الحجم" at bounding box center [285, 180] width 147 height 9
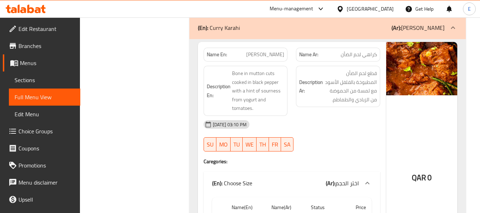
click at [273, 60] on div "Name En: [PERSON_NAME]" at bounding box center [245, 55] width 84 height 14
click at [356, 54] on span "كراهي لحم الضأن" at bounding box center [358, 54] width 36 height 7
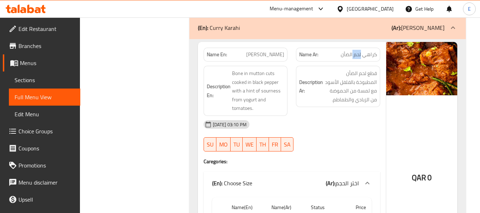
click at [356, 54] on span "كراهي لحم الضأن" at bounding box center [358, 54] width 36 height 7
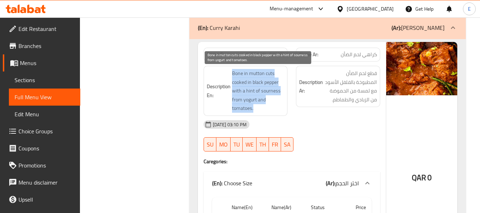
drag, startPoint x: 230, startPoint y: 74, endPoint x: 274, endPoint y: 104, distance: 53.1
click at [274, 104] on h6 "Description En: Bone in mutton cuts cooked in black pepper with a hint of sourn…" at bounding box center [246, 91] width 78 height 44
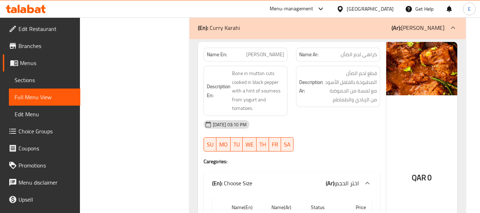
click at [262, 58] on span "[PERSON_NAME]" at bounding box center [265, 54] width 38 height 7
click at [345, 122] on div "[DATE] 03:10 PM" at bounding box center [291, 124] width 185 height 17
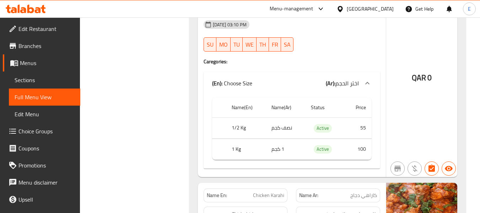
scroll to position [2236, 0]
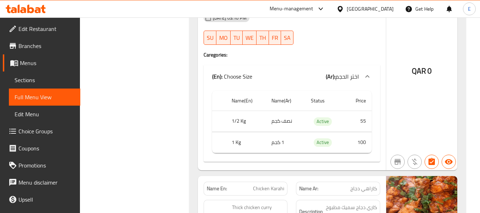
click at [289, 143] on td "1 كجم" at bounding box center [284, 142] width 39 height 21
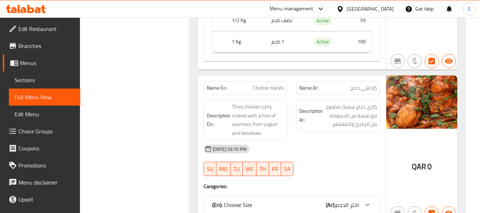
scroll to position [2378, 0]
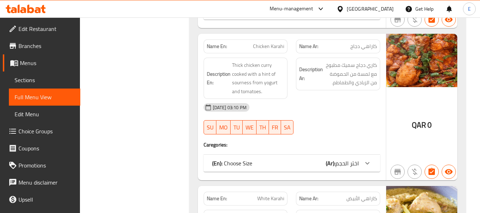
click at [306, 165] on div "(En): Choose Size (Ar): اختر الحجم" at bounding box center [285, 163] width 147 height 9
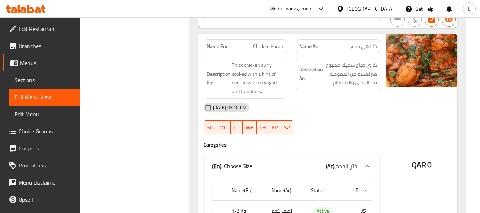
click at [271, 48] on span "Chicken Karahi" at bounding box center [268, 46] width 31 height 7
click at [357, 44] on span "كاراهي دجاج" at bounding box center [363, 46] width 27 height 7
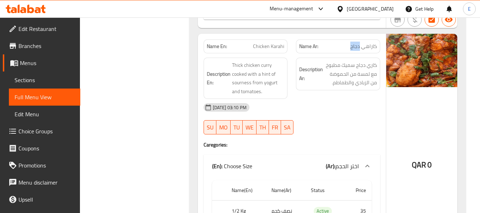
click at [357, 44] on span "كاراهي دجاج" at bounding box center [363, 46] width 27 height 7
click at [324, 127] on div "[DATE] 03:10 PM SU MO TU WE TH FR SA" at bounding box center [291, 119] width 185 height 40
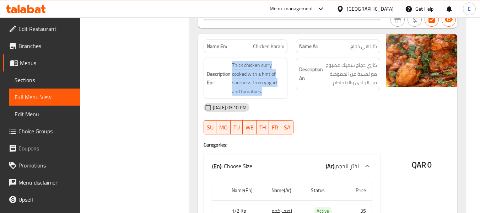
drag, startPoint x: 233, startPoint y: 64, endPoint x: 284, endPoint y: 91, distance: 57.3
click at [284, 91] on span "Thick chicken curry cooked with a hint of sourness from yogurt and tomatoes." at bounding box center [258, 78] width 53 height 35
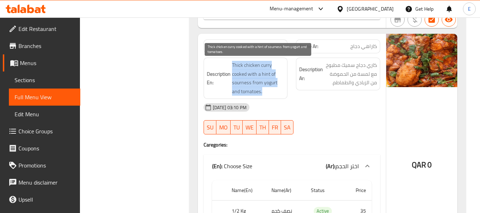
click at [284, 91] on span "Thick chicken curry cooked with a hint of sourness from yogurt and tomatoes." at bounding box center [258, 78] width 53 height 35
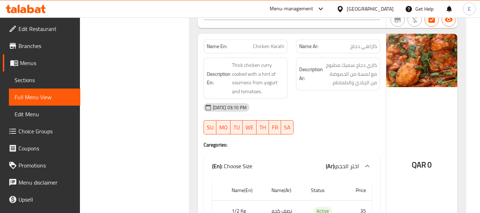
click at [335, 112] on div "[DATE] 03:10 PM" at bounding box center [291, 107] width 185 height 17
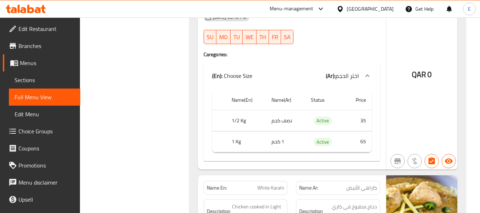
scroll to position [2485, 0]
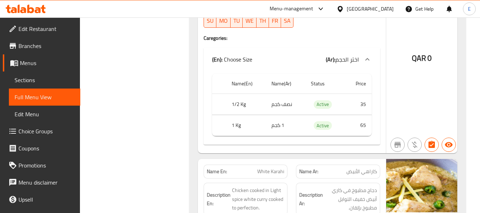
click at [284, 104] on td "نصف كجم" at bounding box center [284, 104] width 39 height 21
click at [273, 125] on td "1 كجم" at bounding box center [284, 125] width 39 height 21
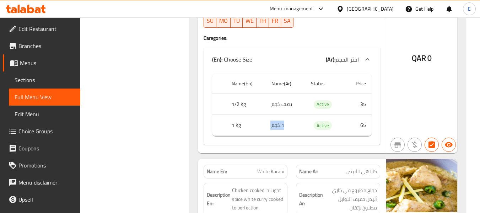
click at [273, 125] on td "1 كجم" at bounding box center [284, 125] width 39 height 21
click at [238, 123] on th "1 Kg" at bounding box center [246, 125] width 40 height 21
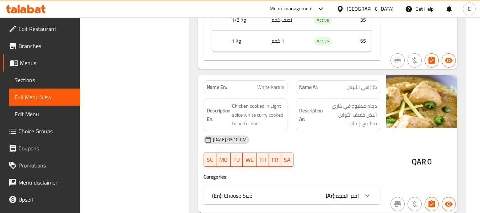
scroll to position [2591, 0]
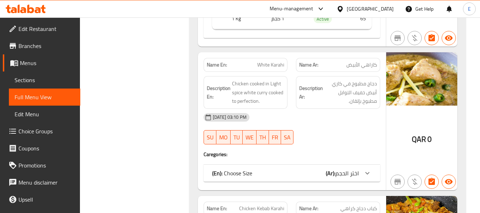
click at [303, 175] on div "(En): Choose Size (Ar): اختر الحجم" at bounding box center [285, 173] width 147 height 9
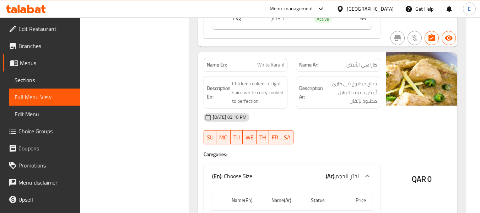
click at [356, 61] on span "كاراهي الأبيض" at bounding box center [361, 64] width 31 height 7
click at [273, 66] on span "White Karahi" at bounding box center [270, 64] width 27 height 7
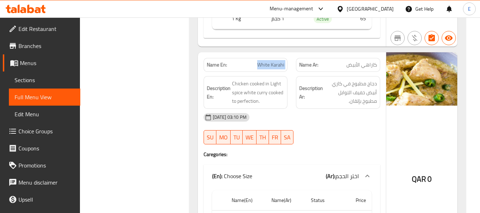
click at [273, 66] on span "White Karahi" at bounding box center [270, 64] width 27 height 7
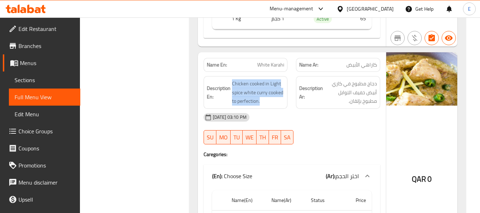
drag, startPoint x: 230, startPoint y: 79, endPoint x: 285, endPoint y: 100, distance: 58.9
click at [285, 100] on div "Description En: Chicken cooked in Light spice white [PERSON_NAME] cooked to per…" at bounding box center [245, 92] width 84 height 33
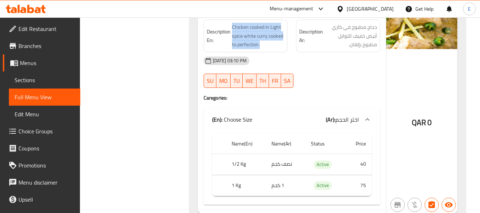
scroll to position [2697, 0]
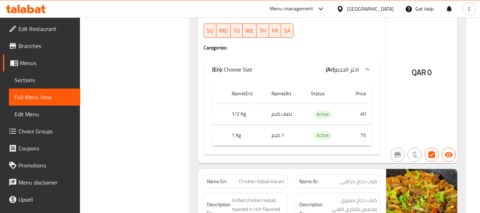
click at [279, 112] on td "نصف كجم" at bounding box center [284, 114] width 39 height 21
click at [280, 138] on td "1 كجم" at bounding box center [284, 135] width 39 height 21
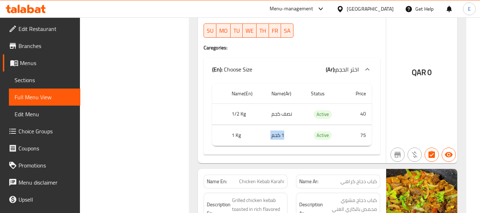
click at [280, 138] on td "1 كجم" at bounding box center [284, 135] width 39 height 21
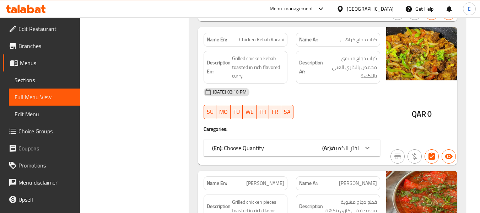
scroll to position [2839, 0]
click at [304, 149] on div "(En): Choose Quantity (Ar): اختر الكمية" at bounding box center [285, 147] width 147 height 9
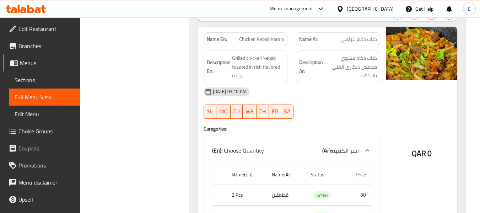
click at [279, 38] on span "Chicken Kebab Karahi" at bounding box center [261, 38] width 45 height 7
click at [364, 40] on span "كباب دجاج كراهي" at bounding box center [358, 38] width 37 height 7
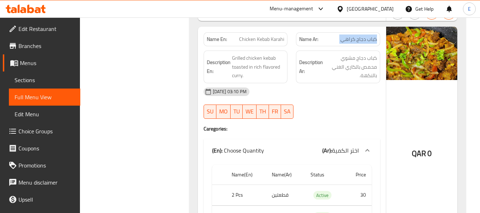
click at [364, 40] on span "كباب دجاج كراهي" at bounding box center [358, 38] width 37 height 7
click at [345, 111] on div "[DATE] 03:10 PM SU MO TU WE TH FR SA" at bounding box center [291, 103] width 185 height 40
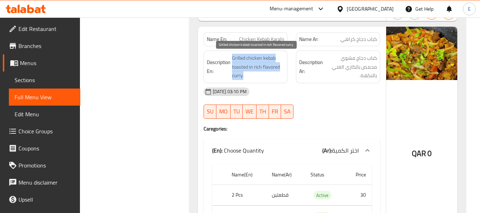
drag, startPoint x: 230, startPoint y: 53, endPoint x: 283, endPoint y: 76, distance: 58.2
click at [283, 76] on div "Description En: Grilled chicken kebab toasted in rich flavored [PERSON_NAME]." at bounding box center [245, 66] width 84 height 33
click at [283, 76] on span "Grilled chicken kebab toasted in rich flavored curry." at bounding box center [258, 67] width 53 height 26
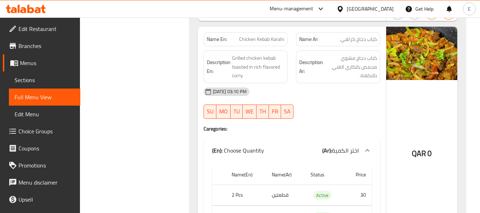
click at [340, 98] on div "[DATE] 03:10 PM" at bounding box center [291, 91] width 185 height 17
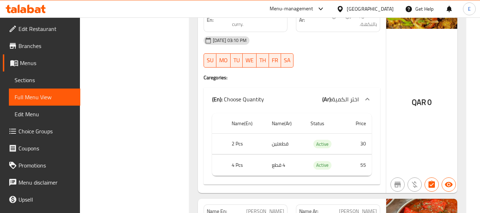
scroll to position [2946, 0]
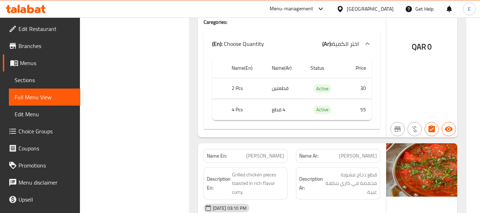
click at [279, 90] on td "قطعتين" at bounding box center [285, 88] width 39 height 21
click at [242, 84] on th "2 Pcs" at bounding box center [246, 88] width 40 height 21
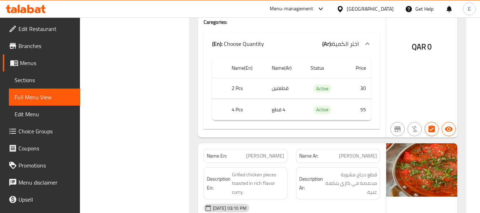
click at [278, 110] on td "4 قطع" at bounding box center [285, 109] width 39 height 21
click at [235, 112] on th "4 Pcs" at bounding box center [246, 109] width 40 height 21
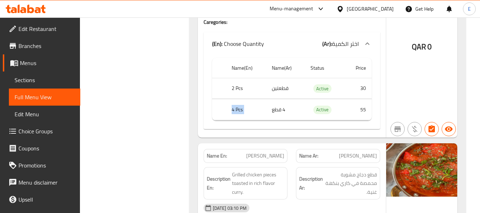
click at [235, 112] on th "4 Pcs" at bounding box center [246, 109] width 40 height 21
click at [360, 109] on td "55" at bounding box center [357, 109] width 27 height 21
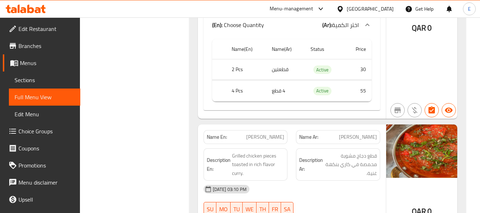
scroll to position [3052, 0]
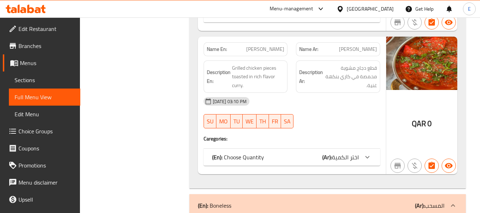
click at [320, 156] on div "(En): Choose Quantity (Ar): اختر الكمية" at bounding box center [285, 157] width 147 height 9
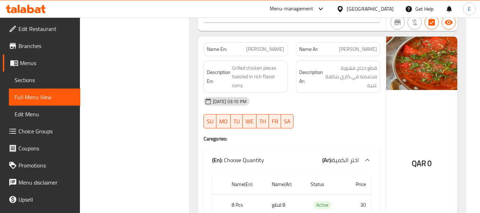
click at [370, 56] on div "Description Ar: قطع دجاج مشوية محمصة في كاري بنكهة غنية." at bounding box center [337, 76] width 93 height 41
click at [274, 53] on span "[PERSON_NAME]" at bounding box center [265, 48] width 38 height 7
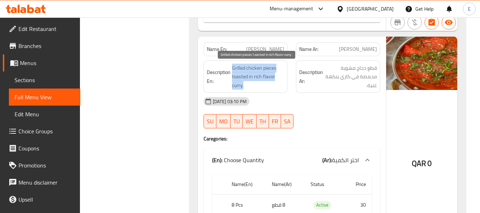
drag, startPoint x: 229, startPoint y: 64, endPoint x: 281, endPoint y: 89, distance: 57.1
click at [281, 89] on h6 "Description En: Grilled chicken pieces toasted in rich flavor [PERSON_NAME]." at bounding box center [246, 77] width 78 height 26
click at [281, 89] on span "Grilled chicken pieces toasted in rich flavor curry." at bounding box center [258, 77] width 53 height 26
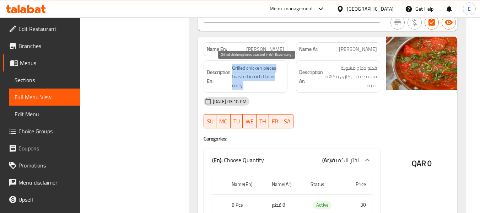
click at [281, 89] on span "Grilled chicken pieces toasted in rich flavor curry." at bounding box center [258, 77] width 53 height 26
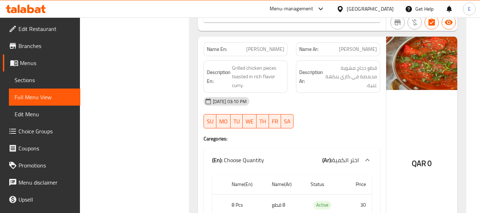
click at [327, 100] on div "[DATE] 03:10 PM" at bounding box center [291, 101] width 185 height 17
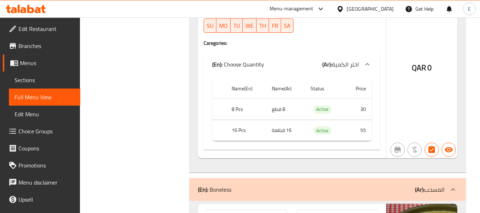
scroll to position [3159, 0]
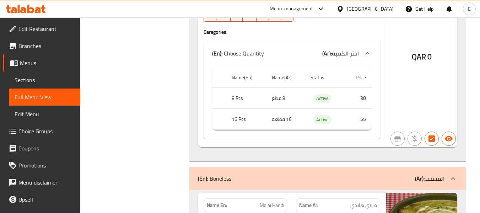
click at [275, 98] on td "8 قطع" at bounding box center [285, 98] width 39 height 21
click at [281, 121] on td "16 قطعة" at bounding box center [285, 119] width 39 height 21
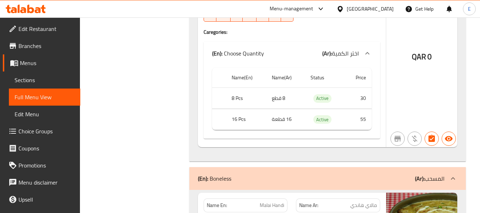
click at [241, 122] on th "16 Pcs" at bounding box center [246, 119] width 40 height 21
click at [327, 123] on span "Active" at bounding box center [322, 119] width 18 height 8
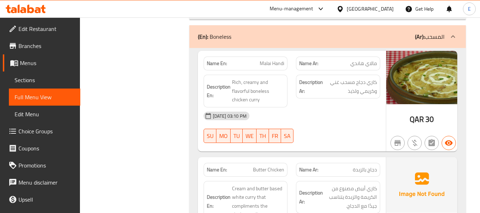
scroll to position [3301, 0]
click at [367, 61] on span "مالاي هاندي" at bounding box center [363, 62] width 27 height 7
click at [280, 61] on span "Malai Handi" at bounding box center [271, 62] width 24 height 7
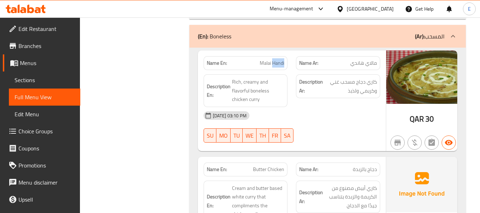
click at [280, 61] on span "Malai Handi" at bounding box center [271, 62] width 24 height 7
click at [334, 134] on div "[DATE] 03:10 PM SU MO TU WE TH FR SA" at bounding box center [291, 127] width 185 height 40
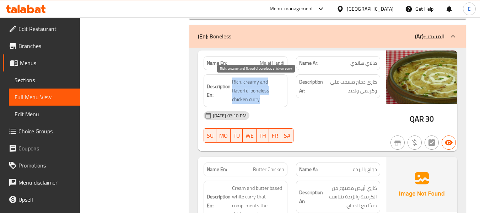
drag, startPoint x: 231, startPoint y: 80, endPoint x: 272, endPoint y: 97, distance: 44.4
click at [272, 97] on h6 "Description En: Rich, creamy and flavorful boneless chicken [PERSON_NAME]" at bounding box center [246, 90] width 78 height 26
click at [272, 97] on span "Rich, creamy and flavorful boneless chicken curry" at bounding box center [258, 90] width 53 height 26
drag, startPoint x: 231, startPoint y: 78, endPoint x: 259, endPoint y: 98, distance: 34.9
click at [259, 98] on h6 "Description En: Rich, creamy and flavorful boneless chicken [PERSON_NAME]" at bounding box center [246, 90] width 78 height 26
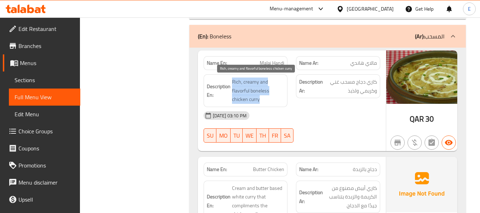
click at [259, 98] on span "Rich, creamy and flavorful boneless chicken curry" at bounding box center [258, 90] width 53 height 26
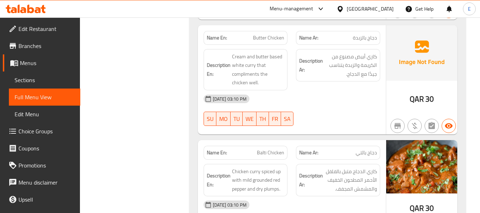
scroll to position [3443, 0]
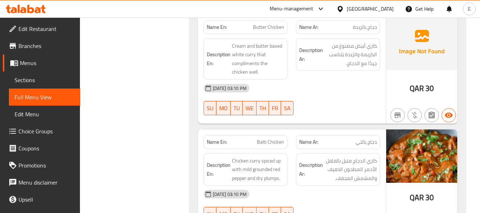
click at [272, 28] on span "Butter Chicken" at bounding box center [268, 26] width 31 height 7
click at [360, 28] on span "دجاج بالزبدة" at bounding box center [364, 26] width 24 height 7
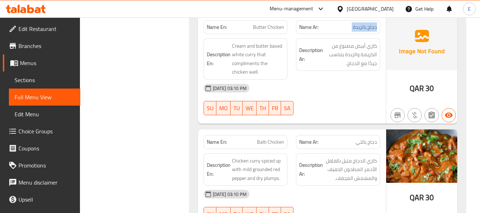
click at [360, 28] on span "دجاج بالزبدة" at bounding box center [364, 26] width 24 height 7
drag, startPoint x: 347, startPoint y: 95, endPoint x: 243, endPoint y: 42, distance: 116.8
click at [347, 95] on div "[DATE] 03:10 PM" at bounding box center [291, 88] width 185 height 17
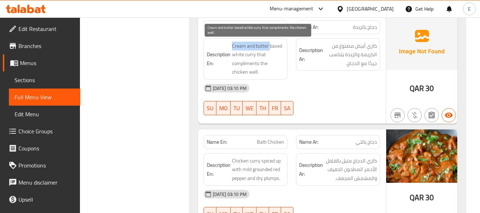
drag, startPoint x: 230, startPoint y: 44, endPoint x: 269, endPoint y: 44, distance: 38.7
click at [269, 44] on h6 "Description En: Cream and butter based white [PERSON_NAME] that compliments the…" at bounding box center [246, 59] width 78 height 35
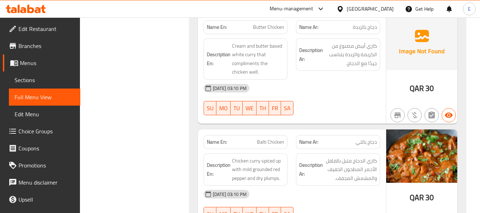
click at [351, 120] on div "Name En: Butter Chicken Name Ar: دجاج بالزبدة Description En: Cream and butter …" at bounding box center [292, 69] width 188 height 109
drag, startPoint x: 232, startPoint y: 43, endPoint x: 286, endPoint y: 45, distance: 54.0
click at [286, 45] on div "Description En: Cream and butter based white [PERSON_NAME] that compliments the…" at bounding box center [245, 58] width 84 height 41
click at [320, 91] on div "[DATE] 03:10 PM" at bounding box center [291, 88] width 185 height 17
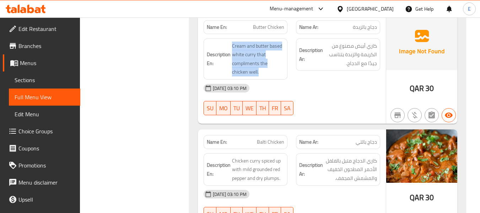
drag, startPoint x: 231, startPoint y: 44, endPoint x: 286, endPoint y: 72, distance: 62.1
click at [286, 72] on div "Description En: Cream and butter based white [PERSON_NAME] that compliments the…" at bounding box center [245, 58] width 84 height 41
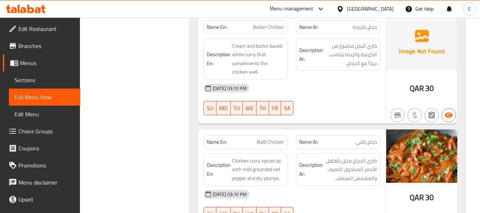
click at [326, 83] on div "[DATE] 03:10 PM" at bounding box center [291, 88] width 185 height 17
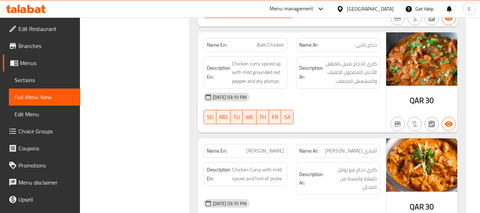
scroll to position [3549, 0]
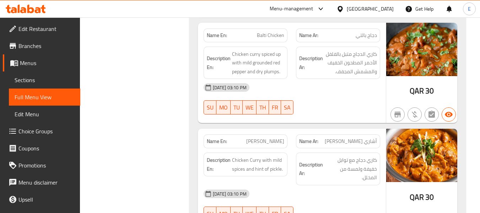
click at [374, 35] on span "دجاج بالتي" at bounding box center [365, 35] width 21 height 7
click at [273, 33] on span "Balti Chicken" at bounding box center [270, 35] width 27 height 7
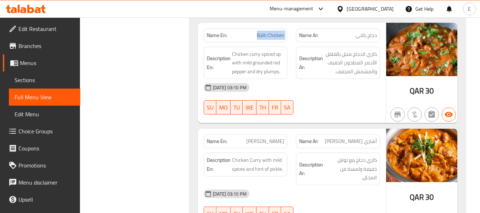
click at [273, 33] on span "Balti Chicken" at bounding box center [270, 35] width 27 height 7
click at [325, 90] on div "[DATE] 03:10 PM" at bounding box center [291, 87] width 185 height 17
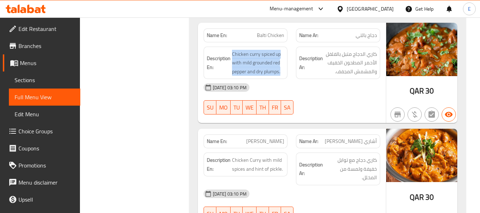
drag, startPoint x: 232, startPoint y: 52, endPoint x: 285, endPoint y: 73, distance: 57.0
click at [285, 73] on div "Description En: Chicken [PERSON_NAME] spiced up with mild grounded red pepper a…" at bounding box center [245, 62] width 84 height 33
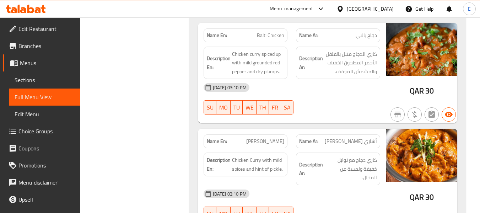
click at [285, 73] on div "Description En: Chicken [PERSON_NAME] spiced up with mild grounded red pepper a…" at bounding box center [245, 62] width 84 height 33
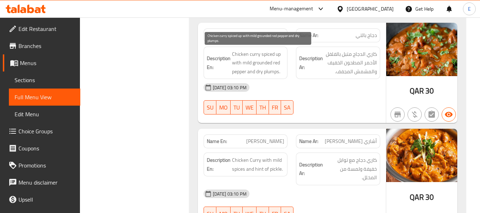
click at [272, 70] on span "Chicken curry spiced up with mild grounded red pepper and dry plumps." at bounding box center [258, 63] width 53 height 26
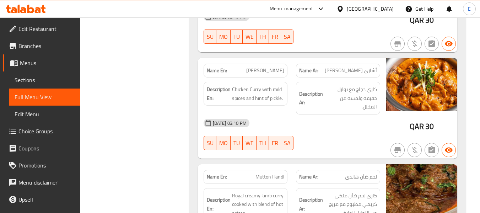
scroll to position [3620, 0]
click at [423, 131] on span "QAR" at bounding box center [416, 126] width 14 height 14
click at [367, 75] on div "Name Ar: [PERSON_NAME]" at bounding box center [338, 70] width 84 height 14
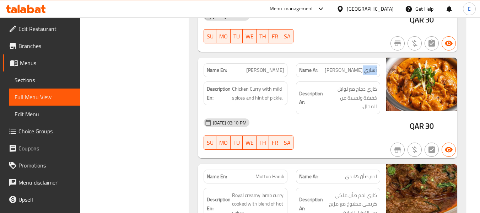
click at [367, 75] on div "Name Ar: [PERSON_NAME]" at bounding box center [338, 70] width 84 height 14
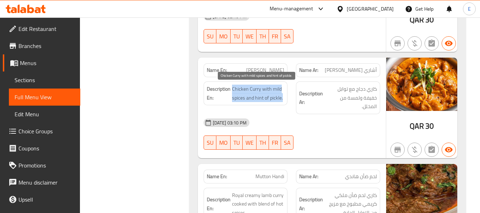
drag, startPoint x: 231, startPoint y: 87, endPoint x: 283, endPoint y: 98, distance: 52.2
click at [283, 98] on span "Chicken Curry with mild spices and hint of pickle." at bounding box center [258, 92] width 53 height 17
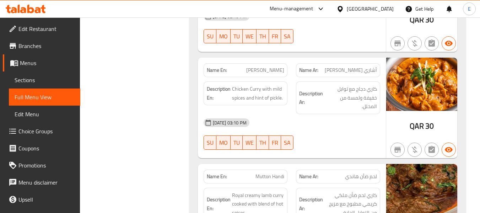
click at [328, 122] on div "[DATE] 03:10 PM" at bounding box center [291, 122] width 185 height 17
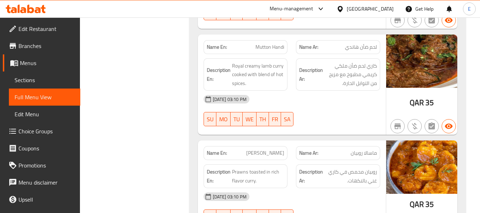
scroll to position [3762, 0]
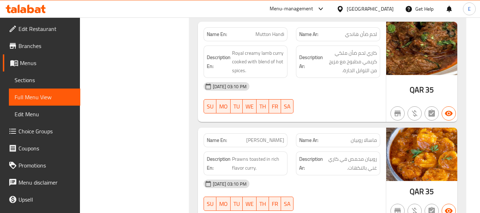
click at [263, 35] on span "Mutton Handi" at bounding box center [269, 34] width 29 height 7
click at [355, 34] on span "لحم ضأن هاندي" at bounding box center [361, 34] width 32 height 7
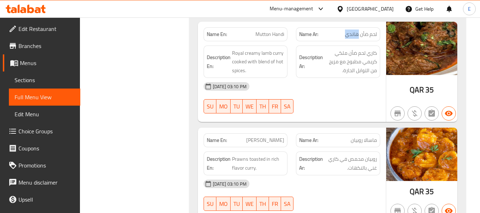
click at [355, 34] on span "لحم ضأن هاندي" at bounding box center [361, 34] width 32 height 7
click at [355, 83] on div "[DATE] 03:10 PM" at bounding box center [291, 86] width 185 height 17
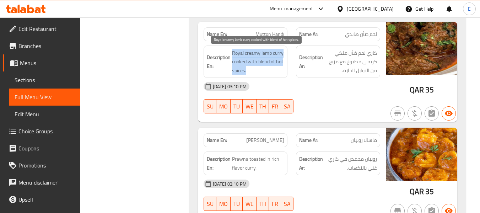
drag, startPoint x: 230, startPoint y: 51, endPoint x: 275, endPoint y: 65, distance: 47.6
click at [284, 67] on h6 "Description En: Royal creamy lamb [PERSON_NAME] cooked with blend of hot spices." at bounding box center [246, 62] width 78 height 26
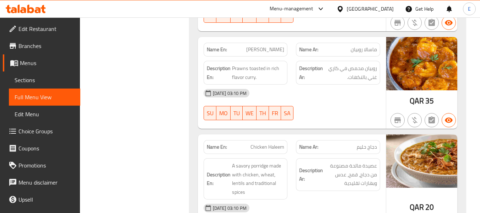
scroll to position [3869, 0]
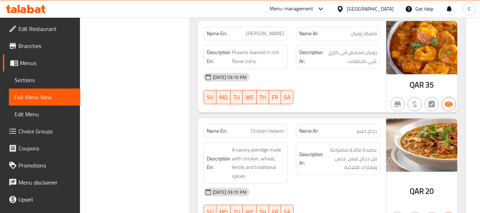
click at [376, 34] on span "ماسالا روبيان" at bounding box center [363, 33] width 26 height 7
click at [279, 32] on span "[PERSON_NAME]" at bounding box center [265, 33] width 38 height 7
click at [278, 31] on span "[PERSON_NAME]" at bounding box center [265, 33] width 38 height 7
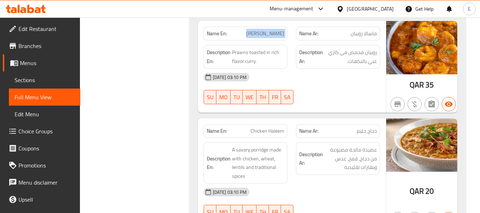
click at [278, 31] on span "[PERSON_NAME]" at bounding box center [265, 33] width 38 height 7
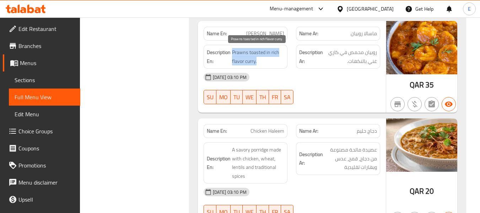
drag, startPoint x: 231, startPoint y: 52, endPoint x: 279, endPoint y: 58, distance: 47.6
click at [279, 58] on span "Prawns toasted in rich flavor curry." at bounding box center [258, 56] width 53 height 17
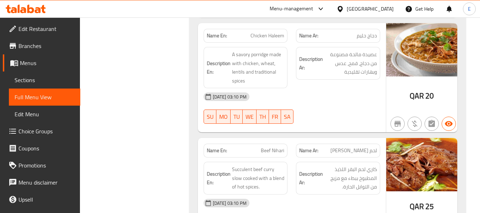
scroll to position [3975, 0]
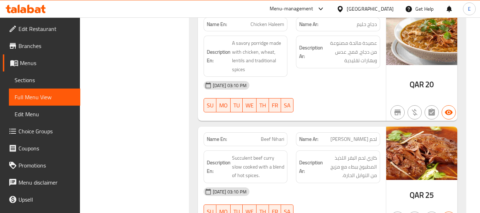
click at [371, 24] on span "دجاج حليم" at bounding box center [366, 24] width 20 height 7
click at [275, 23] on span "Chicken Haleem" at bounding box center [267, 24] width 34 height 7
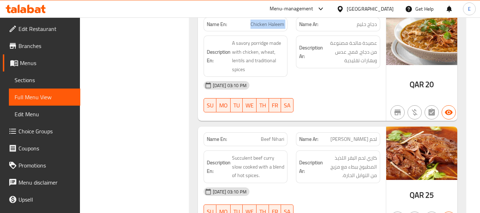
click at [275, 23] on span "Chicken Haleem" at bounding box center [267, 24] width 34 height 7
click at [326, 78] on div "[DATE] 03:10 PM" at bounding box center [291, 85] width 185 height 17
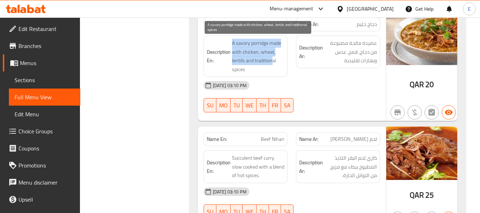
drag, startPoint x: 229, startPoint y: 42, endPoint x: 272, endPoint y: 62, distance: 47.5
click at [272, 62] on h6 "Description En: A savory porridge made with chicken, wheat, lentils and traditi…" at bounding box center [246, 56] width 78 height 35
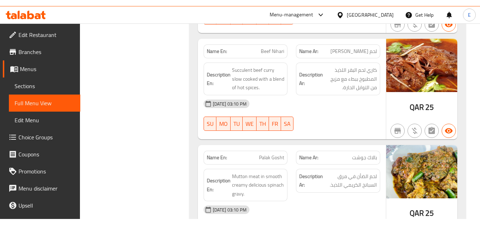
scroll to position [4082, 0]
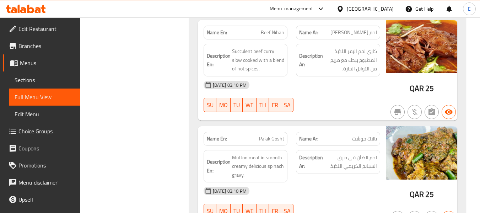
click at [330, 103] on div "[DATE] 03:10 PM SU MO TU WE TH FR SA" at bounding box center [291, 96] width 185 height 40
click at [276, 34] on span "Beef Nihari" at bounding box center [272, 32] width 23 height 7
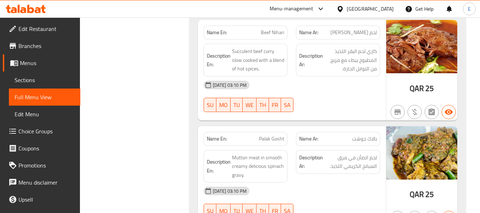
click at [363, 35] on span "لحم [PERSON_NAME]" at bounding box center [353, 32] width 46 height 7
click at [350, 86] on div "[DATE] 03:10 PM" at bounding box center [291, 84] width 185 height 17
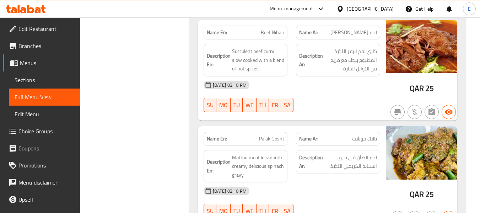
click at [353, 97] on div "[DATE] 03:10 PM SU MO TU WE TH FR SA" at bounding box center [291, 96] width 185 height 40
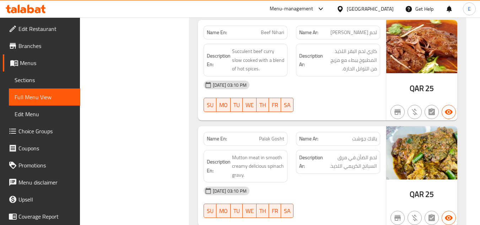
click at [355, 33] on span "لحم [PERSON_NAME]" at bounding box center [353, 32] width 46 height 7
click at [285, 37] on div "Name En: [PERSON_NAME]" at bounding box center [245, 33] width 84 height 14
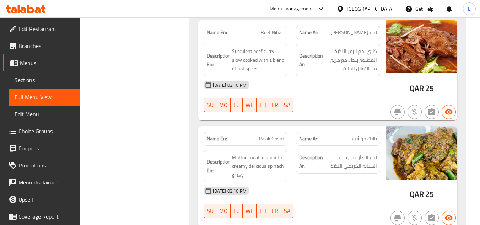
click at [336, 93] on div "[DATE] 03:10 PM" at bounding box center [291, 84] width 185 height 17
drag, startPoint x: 232, startPoint y: 48, endPoint x: 274, endPoint y: 44, distance: 41.3
click at [274, 44] on div "Description En: Succulent beef [PERSON_NAME] slow cooked with a blend of hot sp…" at bounding box center [245, 60] width 84 height 33
drag, startPoint x: 261, startPoint y: 71, endPoint x: 250, endPoint y: 57, distance: 17.1
click at [261, 71] on span "Succulent beef curry slow cooked with a blend of hot spices." at bounding box center [258, 60] width 53 height 26
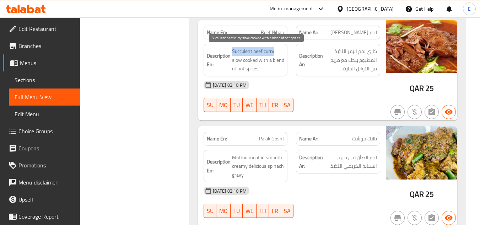
drag, startPoint x: 232, startPoint y: 48, endPoint x: 274, endPoint y: 48, distance: 41.2
click at [274, 48] on span "Succulent beef curry slow cooked with a blend of hot spices." at bounding box center [258, 60] width 53 height 26
click at [252, 49] on span "Succulent beef curry slow cooked with a blend of hot spices." at bounding box center [258, 60] width 53 height 26
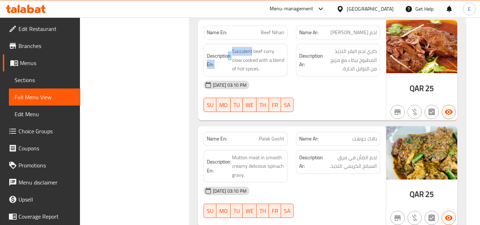
drag, startPoint x: 252, startPoint y: 49, endPoint x: 227, endPoint y: 51, distance: 25.3
click at [227, 51] on h6 "Description En: Succulent beef [PERSON_NAME] slow cooked with a blend of hot sp…" at bounding box center [246, 60] width 78 height 26
click at [227, 51] on strong "Description En:" at bounding box center [219, 59] width 24 height 17
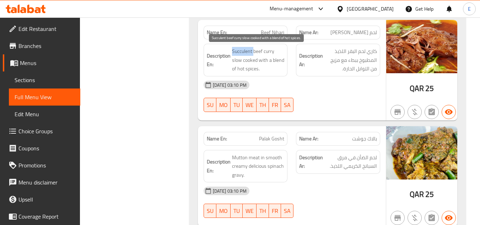
drag, startPoint x: 230, startPoint y: 49, endPoint x: 253, endPoint y: 48, distance: 23.8
click at [253, 48] on h6 "Description En: Succulent beef [PERSON_NAME] slow cooked with a blend of hot sp…" at bounding box center [246, 60] width 78 height 26
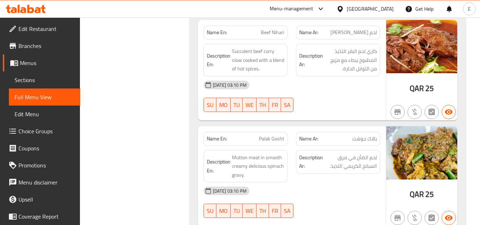
click at [375, 33] on span "لحم [PERSON_NAME]" at bounding box center [353, 32] width 46 height 7
click at [270, 29] on span "Beef Nihari" at bounding box center [272, 32] width 23 height 7
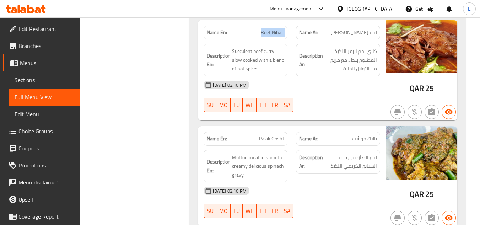
click at [270, 29] on span "Beef Nihari" at bounding box center [272, 32] width 23 height 7
click at [296, 76] on div "[DATE] 03:10 PM" at bounding box center [291, 84] width 185 height 17
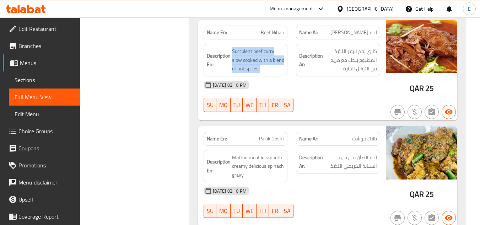
drag, startPoint x: 231, startPoint y: 48, endPoint x: 287, endPoint y: 69, distance: 59.8
click at [287, 69] on div "Description En: Succulent beef [PERSON_NAME] slow cooked with a blend of hot sp…" at bounding box center [245, 60] width 84 height 33
click at [338, 86] on div "[DATE] 03:10 PM" at bounding box center [291, 84] width 185 height 17
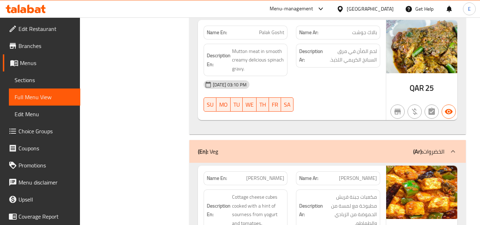
scroll to position [4188, 0]
click at [261, 38] on div "Name En: Palak Gosht" at bounding box center [245, 32] width 84 height 14
click at [347, 36] on div "Name Ar: بالاك جوشت" at bounding box center [338, 32] width 84 height 14
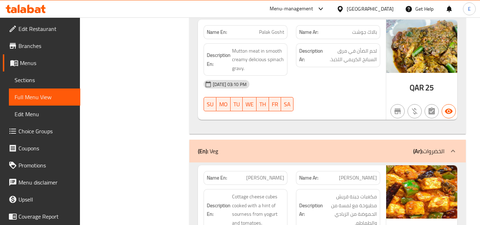
click at [347, 36] on div "Name Ar: بالاك جوشت" at bounding box center [338, 32] width 84 height 14
click at [347, 35] on p "Name Ar: بالاك جوشت" at bounding box center [338, 31] width 78 height 7
click at [354, 66] on div "Description Ar: لحم الضأن في مرق السبانخ الكريمي اللذيذ." at bounding box center [338, 55] width 84 height 24
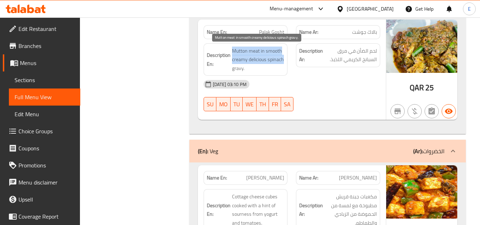
drag, startPoint x: 232, startPoint y: 49, endPoint x: 264, endPoint y: 57, distance: 32.6
click at [280, 61] on span "Mutton meat in smooth creamy delicious spinach gravy." at bounding box center [258, 59] width 53 height 26
click at [253, 56] on span "Mutton meat in smooth creamy delicious spinach gravy." at bounding box center [258, 59] width 53 height 26
drag, startPoint x: 230, startPoint y: 46, endPoint x: 283, endPoint y: 69, distance: 56.8
click at [283, 69] on h6 "Description En: Mutton meat in smooth creamy delicious spinach gravy." at bounding box center [246, 59] width 78 height 26
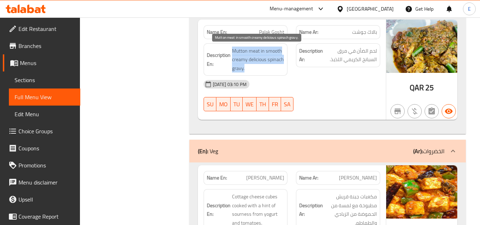
click at [283, 69] on span "Mutton meat in smooth creamy delicious spinach gravy." at bounding box center [258, 59] width 53 height 26
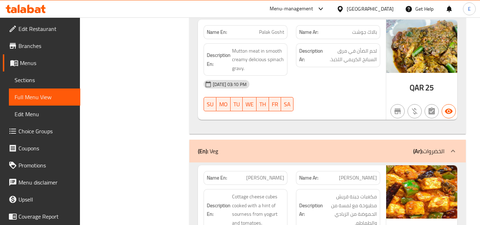
click at [275, 29] on span "Palak Gosht" at bounding box center [271, 31] width 25 height 7
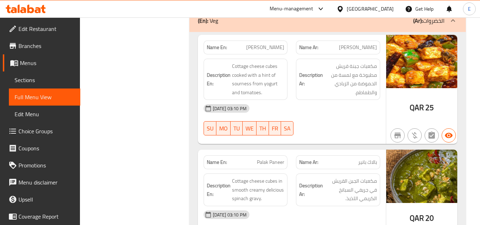
scroll to position [4330, 0]
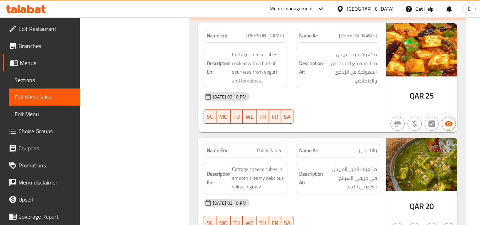
click at [418, 99] on span "QAR" at bounding box center [416, 96] width 14 height 14
click at [271, 36] on span "[PERSON_NAME]" at bounding box center [265, 35] width 38 height 7
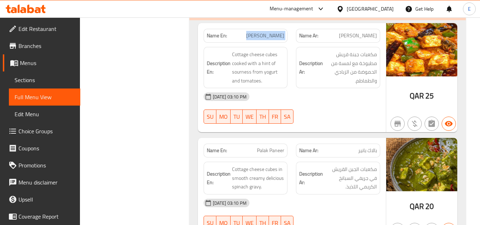
click at [271, 36] on span "[PERSON_NAME]" at bounding box center [265, 35] width 38 height 7
click at [362, 39] on span "[PERSON_NAME]" at bounding box center [358, 35] width 38 height 7
click at [340, 89] on div "[DATE] 03:10 PM" at bounding box center [291, 96] width 185 height 17
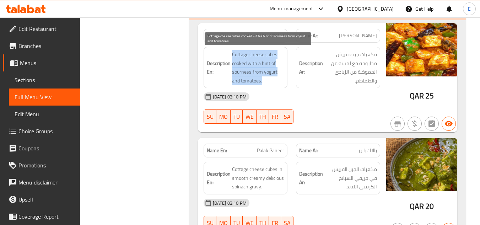
drag, startPoint x: 230, startPoint y: 50, endPoint x: 272, endPoint y: 80, distance: 51.4
click at [272, 80] on h6 "Description En: Cottage cheese cubes cooked with a hint of sourness from yogurt…" at bounding box center [246, 67] width 78 height 35
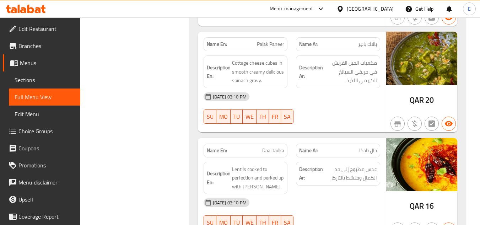
scroll to position [4437, 0]
click at [356, 46] on p "Name Ar: بالاك بانير" at bounding box center [338, 43] width 78 height 7
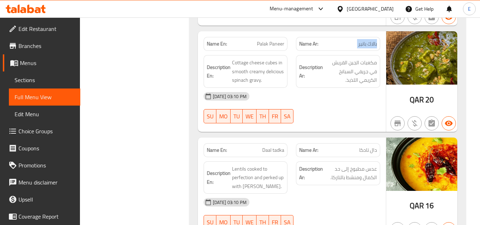
click at [356, 46] on p "Name Ar: بالاك بانير" at bounding box center [338, 43] width 78 height 7
click at [277, 43] on span "Palak Paneer" at bounding box center [270, 43] width 27 height 7
click at [352, 89] on div "[DATE] 03:10 PM" at bounding box center [291, 96] width 185 height 17
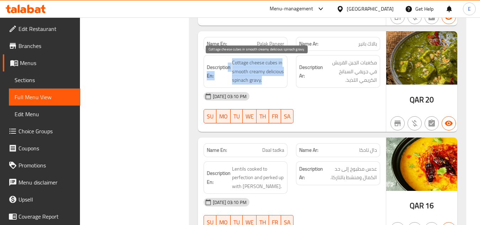
drag, startPoint x: 230, startPoint y: 60, endPoint x: 270, endPoint y: 81, distance: 45.2
click at [270, 81] on h6 "Description En: Cottage cheese cubes in smooth creamy delicious spinach gravy." at bounding box center [246, 71] width 78 height 26
click at [270, 81] on span "Cottage cheese cubes in smooth creamy delicious spinach gravy." at bounding box center [258, 71] width 53 height 26
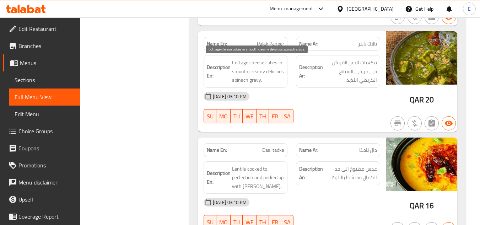
click at [270, 81] on span "Cottage cheese cubes in smooth creamy delicious spinach gravy." at bounding box center [258, 71] width 53 height 26
click at [377, 98] on div "[DATE] 03:10 PM" at bounding box center [291, 96] width 185 height 17
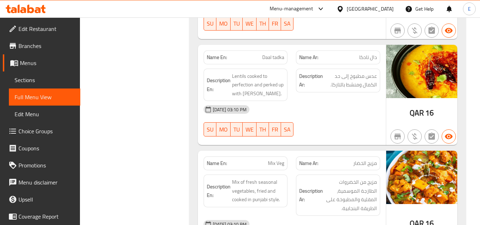
scroll to position [4543, 0]
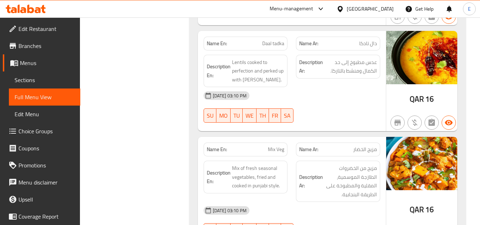
click at [366, 42] on span "دال تادكا" at bounding box center [368, 43] width 18 height 7
click at [281, 44] on span "Daal tadka" at bounding box center [273, 43] width 22 height 7
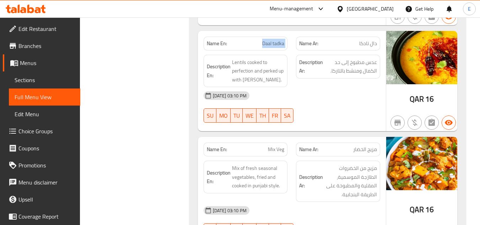
click at [281, 44] on span "Daal tadka" at bounding box center [273, 43] width 22 height 7
click at [322, 93] on div "[DATE] 03:10 PM" at bounding box center [291, 95] width 185 height 17
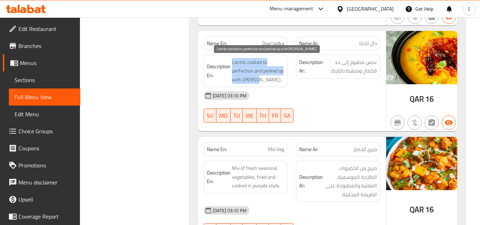
drag, startPoint x: 231, startPoint y: 56, endPoint x: 281, endPoint y: 81, distance: 55.7
click at [281, 81] on div "Description En: Lentils cooked to perfection and perked up with [PERSON_NAME]." at bounding box center [245, 71] width 84 height 33
click at [303, 88] on div "[DATE] 03:10 PM" at bounding box center [291, 95] width 185 height 17
drag, startPoint x: 263, startPoint y: 70, endPoint x: 278, endPoint y: 82, distance: 19.5
click at [278, 82] on span "Lentils cooked to perfection and perked up with [PERSON_NAME]." at bounding box center [258, 71] width 53 height 26
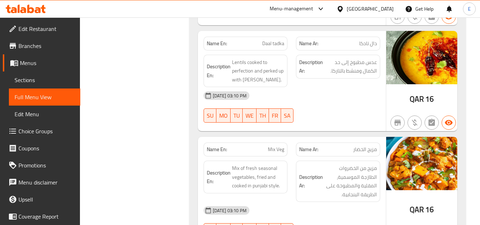
click at [345, 102] on div "[DATE] 03:10 PM" at bounding box center [291, 95] width 185 height 17
click at [344, 65] on span "عدس مطبوخ إلى حد الكمال ومنشط بالتاركا." at bounding box center [350, 66] width 53 height 17
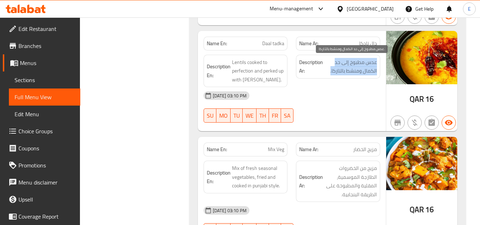
click at [344, 65] on span "عدس مطبوخ إلى حد الكمال ومنشط بالتاركا." at bounding box center [350, 66] width 53 height 17
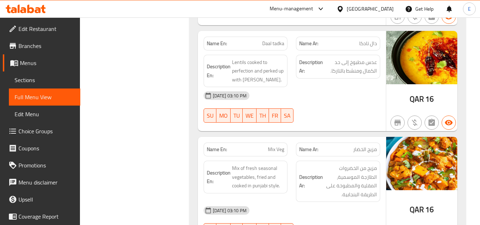
click at [345, 94] on div "[DATE] 03:10 PM" at bounding box center [291, 95] width 185 height 17
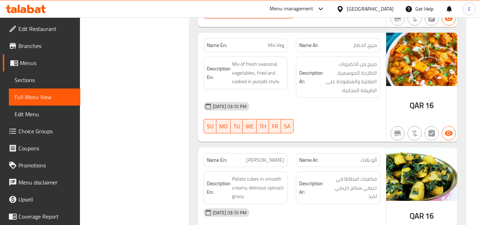
scroll to position [4650, 0]
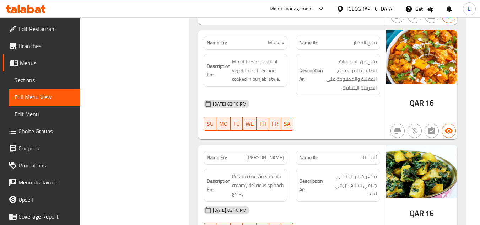
click at [276, 42] on span "Mix Veg" at bounding box center [276, 42] width 16 height 7
click at [361, 40] on span "مزيج الخضار" at bounding box center [365, 42] width 24 height 7
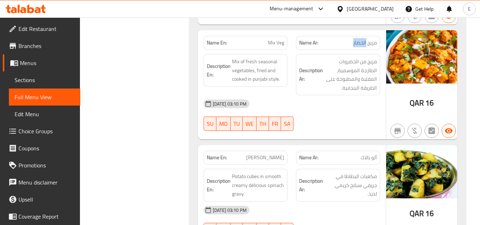
click at [361, 40] on span "مزيج الخضار" at bounding box center [365, 42] width 24 height 7
click at [364, 108] on div "[DATE] 03:10 PM" at bounding box center [291, 103] width 185 height 17
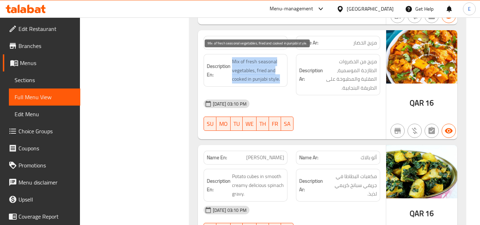
drag, startPoint x: 252, startPoint y: 57, endPoint x: 282, endPoint y: 79, distance: 36.4
click at [282, 79] on h6 "Description En: Mix of fresh seasonal vegetables, fried and cooked in punjabi s…" at bounding box center [246, 70] width 78 height 26
click at [328, 99] on div "[DATE] 03:10 PM" at bounding box center [291, 103] width 185 height 17
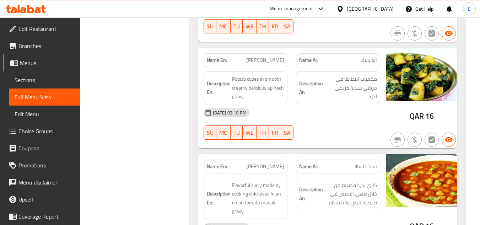
scroll to position [4756, 0]
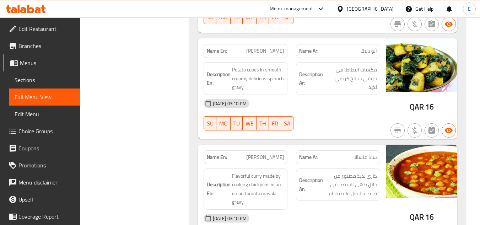
click at [272, 54] on span "[PERSON_NAME]" at bounding box center [265, 50] width 38 height 7
click at [356, 101] on div "[DATE] 03:10 PM" at bounding box center [291, 103] width 185 height 17
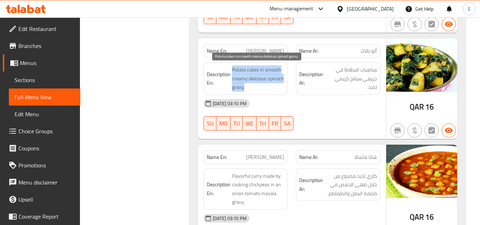
drag, startPoint x: 231, startPoint y: 67, endPoint x: 269, endPoint y: 90, distance: 44.1
click at [269, 90] on span "Potato cubes in smooth creamy delicious spinach gravy." at bounding box center [258, 78] width 53 height 26
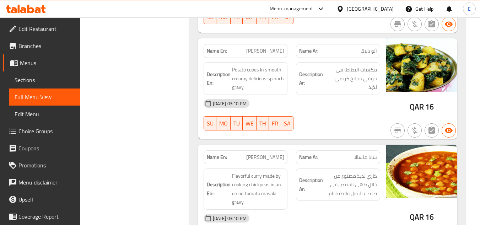
click at [274, 57] on div "Name En: [PERSON_NAME]" at bounding box center [245, 51] width 84 height 14
click at [372, 73] on span "مكعبات البطاطا في جريفي سبانخ كريمي لذيذ." at bounding box center [350, 78] width 53 height 26
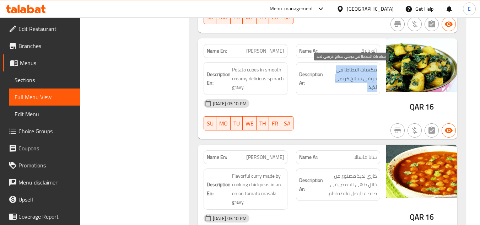
click at [372, 73] on span "مكعبات البطاطا في جريفي سبانخ كريمي لذيذ." at bounding box center [350, 78] width 53 height 26
click at [356, 99] on div "[DATE] 03:10 PM" at bounding box center [291, 103] width 185 height 17
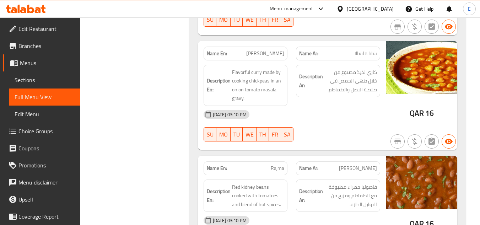
scroll to position [4863, 0]
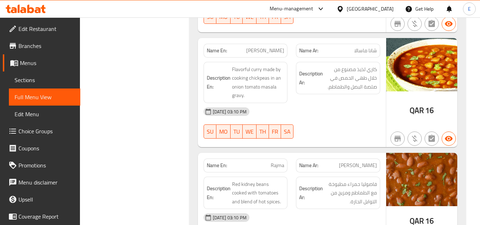
click at [352, 115] on div "[DATE] 03:10 PM" at bounding box center [291, 111] width 185 height 17
click at [370, 50] on span "شانا ماسالا" at bounding box center [365, 50] width 23 height 7
click at [268, 51] on span "[PERSON_NAME]" at bounding box center [265, 50] width 38 height 7
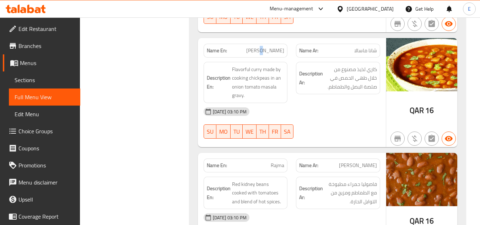
click at [268, 51] on span "[PERSON_NAME]" at bounding box center [265, 50] width 38 height 7
click at [340, 117] on div "[DATE] 03:10 PM" at bounding box center [291, 111] width 185 height 17
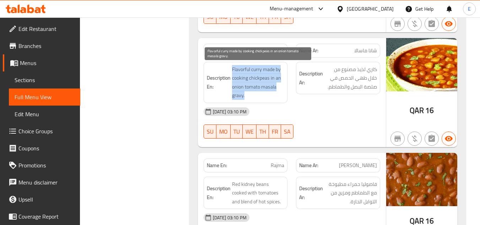
drag, startPoint x: 229, startPoint y: 68, endPoint x: 284, endPoint y: 93, distance: 60.8
click at [284, 93] on h6 "Description En: Flavorful [PERSON_NAME] made by cooking chickpeas in an onion t…" at bounding box center [246, 82] width 78 height 35
click at [284, 93] on span "Flavorful curry made by cooking chickpeas in an onion tomato masala gravy." at bounding box center [258, 82] width 53 height 35
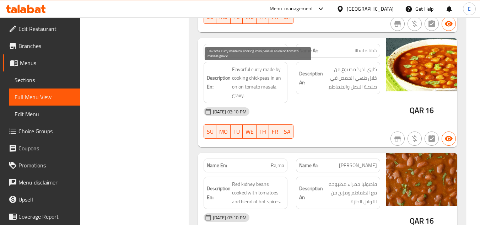
click at [284, 93] on span "Flavorful curry made by cooking chickpeas in an onion tomato masala gravy." at bounding box center [258, 82] width 53 height 35
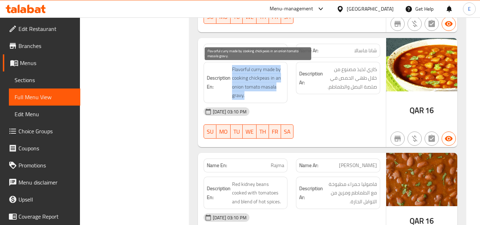
click at [284, 93] on span "Flavorful curry made by cooking chickpeas in an onion tomato masala gravy." at bounding box center [258, 82] width 53 height 35
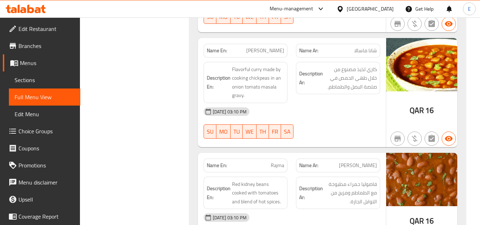
click at [278, 44] on div "Name En: [PERSON_NAME]" at bounding box center [245, 51] width 84 height 14
click at [333, 111] on div "[DATE] 03:10 PM" at bounding box center [291, 111] width 185 height 17
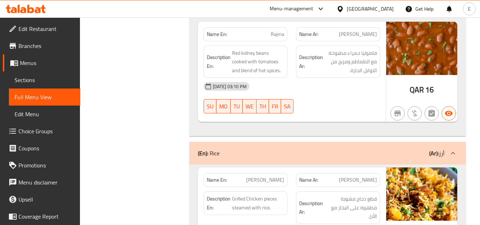
scroll to position [5005, 0]
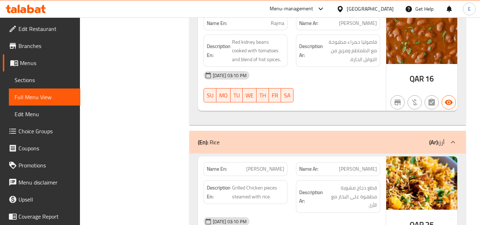
click at [280, 23] on span "Rajma" at bounding box center [276, 23] width 13 height 7
click at [356, 78] on div "[DATE] 03:10 PM" at bounding box center [291, 75] width 185 height 17
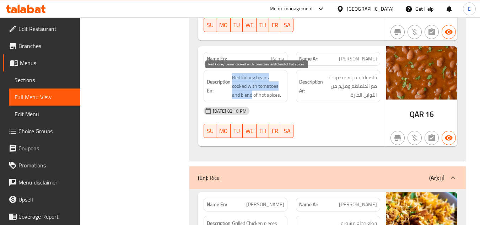
drag, startPoint x: 239, startPoint y: 73, endPoint x: 283, endPoint y: 90, distance: 47.1
click at [283, 90] on div "Description En: Red kidney beans cooked with tomatoes and blend of hot spices." at bounding box center [245, 86] width 84 height 33
click at [283, 90] on span "Red kidney beans cooked with tomatoes and blend of hot spices." at bounding box center [258, 86] width 53 height 26
click at [279, 94] on span "Red kidney beans cooked with tomatoes and blend of hot spices." at bounding box center [258, 86] width 53 height 26
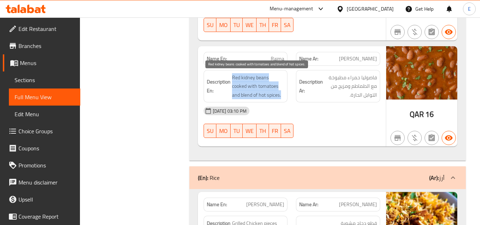
click at [279, 94] on span "Red kidney beans cooked with tomatoes and blend of hot spices." at bounding box center [258, 86] width 53 height 26
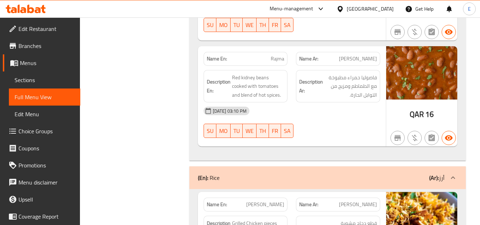
click at [325, 117] on div "[DATE] 03:10 PM" at bounding box center [291, 110] width 185 height 17
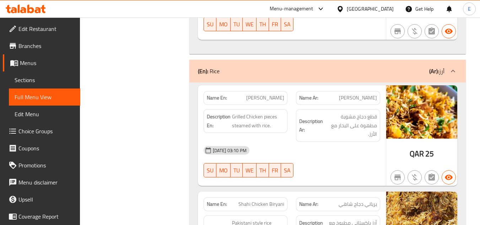
scroll to position [5111, 0]
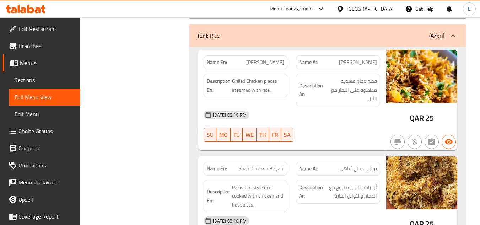
click at [379, 65] on div "Name Ar: [PERSON_NAME]" at bounding box center [338, 62] width 84 height 14
click at [265, 62] on span "[PERSON_NAME]" at bounding box center [265, 62] width 38 height 7
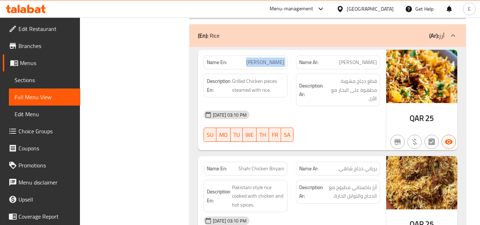
click at [265, 62] on span "[PERSON_NAME]" at bounding box center [265, 62] width 38 height 7
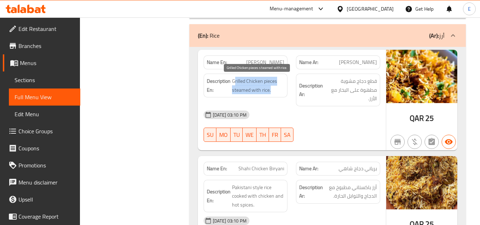
drag, startPoint x: 233, startPoint y: 81, endPoint x: 277, endPoint y: 92, distance: 44.9
click at [277, 92] on span "Grilled Chicken pieces steamed with rice." at bounding box center [258, 85] width 53 height 17
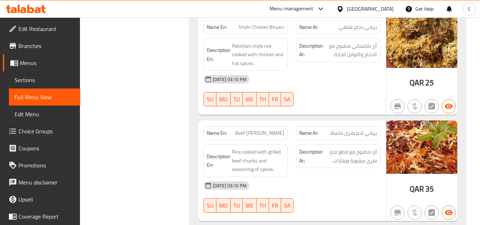
scroll to position [5253, 0]
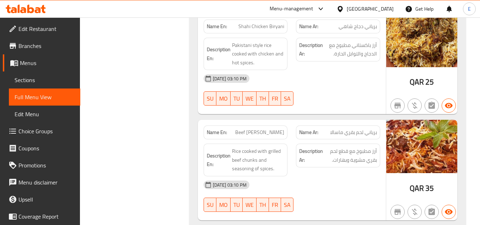
click at [334, 89] on div "[DATE] 03:10 PM SU MO TU WE TH FR SA" at bounding box center [291, 90] width 185 height 40
click at [358, 31] on div "Name Ar: برياني دجاج شاهي" at bounding box center [338, 27] width 84 height 14
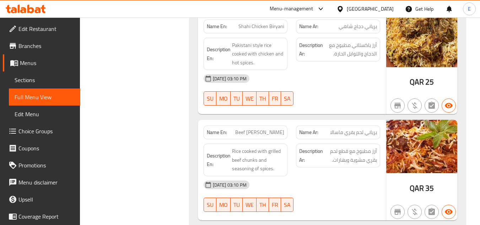
click at [274, 25] on span "Shahi Chicken Biryani" at bounding box center [261, 26] width 46 height 7
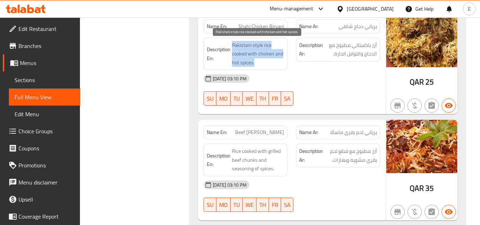
drag, startPoint x: 231, startPoint y: 40, endPoint x: 282, endPoint y: 65, distance: 56.5
click at [282, 65] on div "Description En: Pakistani style rice cooked with chicken and hot spices." at bounding box center [245, 54] width 84 height 33
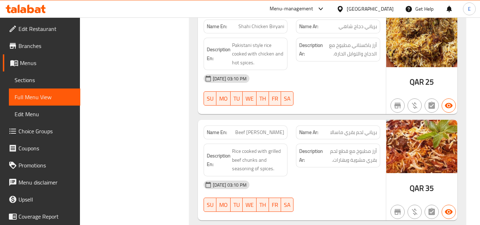
click at [269, 23] on span "Shahi Chicken Biryani" at bounding box center [261, 26] width 46 height 7
click at [375, 23] on span "برياني دجاج شاهي" at bounding box center [357, 26] width 38 height 7
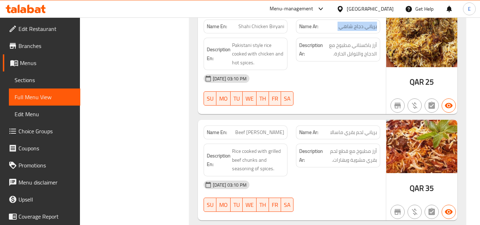
click at [375, 23] on span "برياني دجاج شاهي" at bounding box center [357, 26] width 38 height 7
click at [358, 95] on div "[DATE] 03:10 PM SU MO TU WE TH FR SA" at bounding box center [291, 90] width 185 height 40
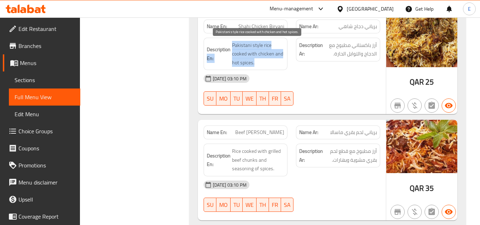
drag, startPoint x: 230, startPoint y: 45, endPoint x: 280, endPoint y: 64, distance: 53.9
click at [280, 64] on h6 "Description En: Pakistani style rice cooked with chicken and hot spices." at bounding box center [246, 54] width 78 height 26
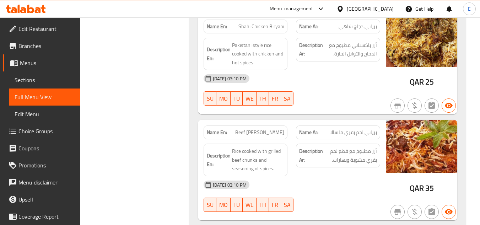
click at [262, 27] on span "Shahi Chicken Biryani" at bounding box center [261, 26] width 46 height 7
click at [258, 48] on span "Pakistani style rice cooked with chicken and hot spices." at bounding box center [258, 54] width 53 height 26
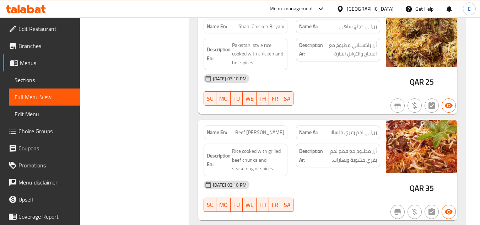
click at [355, 87] on div "[DATE] 03:10 PM" at bounding box center [291, 78] width 185 height 17
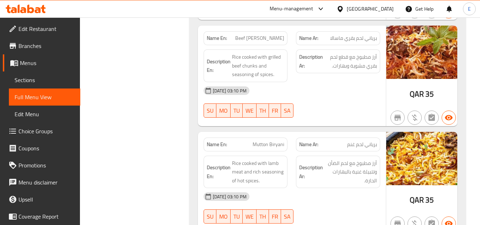
scroll to position [5359, 0]
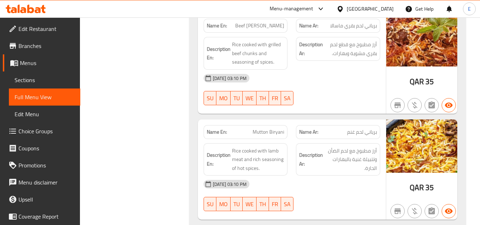
click at [265, 33] on div "Description En: Rice cooked with grilled beef chunks and seasoning of spices." at bounding box center [245, 53] width 93 height 41
click at [266, 28] on span "Beef [PERSON_NAME]" at bounding box center [259, 25] width 49 height 7
click at [326, 27] on p "Name Ar: برياني لحم [PERSON_NAME]" at bounding box center [338, 25] width 78 height 7
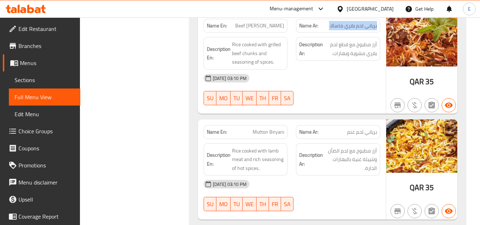
click at [326, 27] on p "Name Ar: برياني لحم [PERSON_NAME]" at bounding box center [338, 25] width 78 height 7
drag, startPoint x: 322, startPoint y: 74, endPoint x: 200, endPoint y: 30, distance: 129.5
click at [322, 75] on div "[DATE] 03:10 PM" at bounding box center [291, 78] width 185 height 17
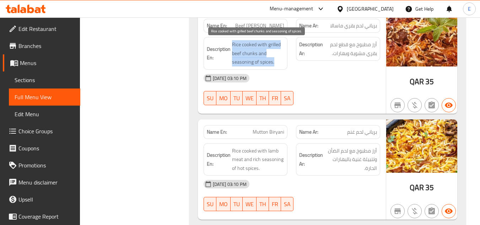
drag, startPoint x: 230, startPoint y: 39, endPoint x: 278, endPoint y: 61, distance: 51.9
click at [278, 61] on div "Description En: Rice cooked with grilled beef chunks and seasoning of spices." at bounding box center [245, 53] width 84 height 33
click at [278, 61] on span "Rice cooked with grilled beef chunks and seasoning of spices." at bounding box center [258, 53] width 53 height 26
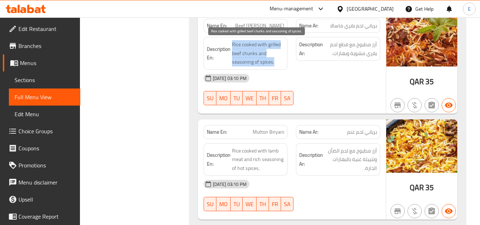
click at [278, 61] on span "Rice cooked with grilled beef chunks and seasoning of spices." at bounding box center [258, 53] width 53 height 26
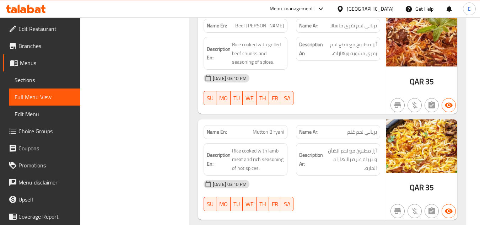
click at [323, 81] on div "[DATE] 03:10 PM" at bounding box center [291, 78] width 185 height 17
click at [273, 25] on span "Beef [PERSON_NAME]" at bounding box center [259, 25] width 49 height 7
click at [412, 80] on span "QAR" at bounding box center [416, 82] width 14 height 14
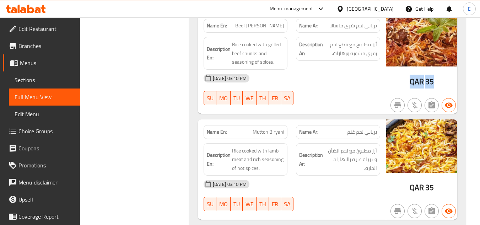
click at [412, 80] on span "QAR" at bounding box center [416, 82] width 14 height 14
